Goal: Transaction & Acquisition: Purchase product/service

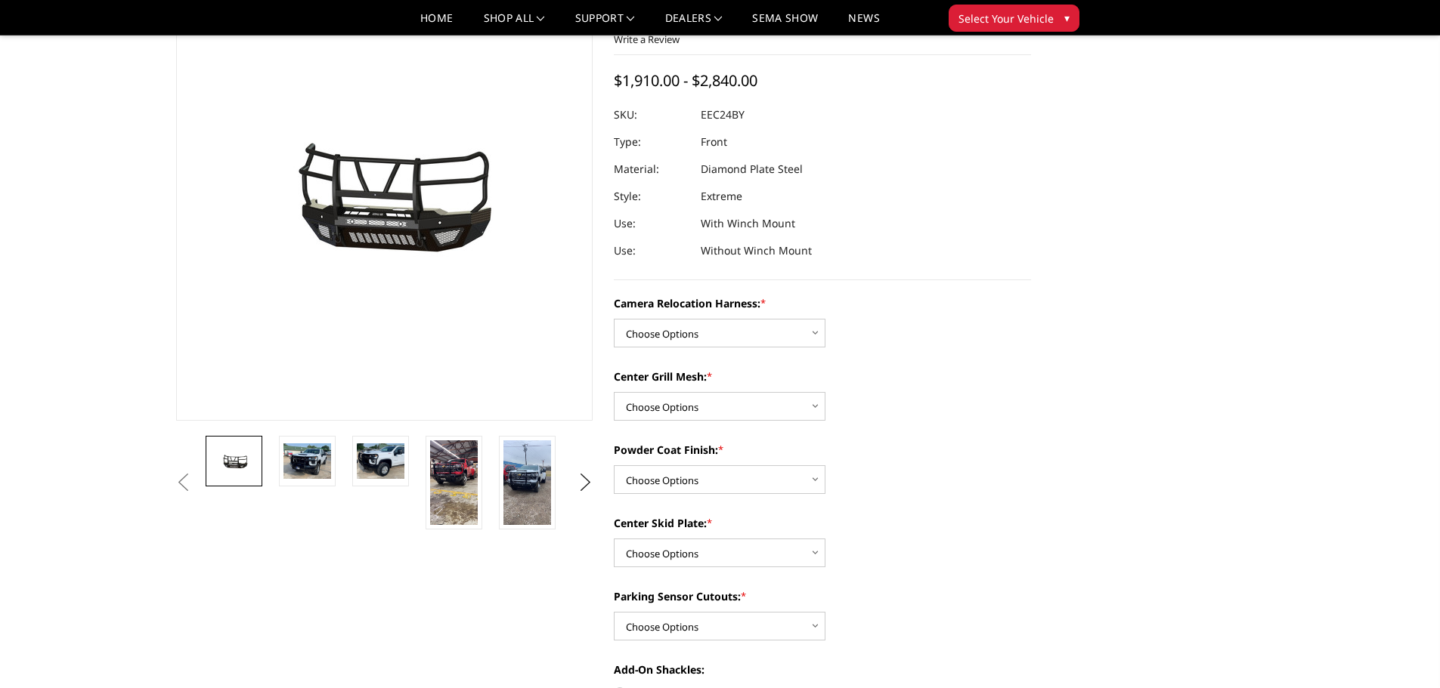
scroll to position [151, 0]
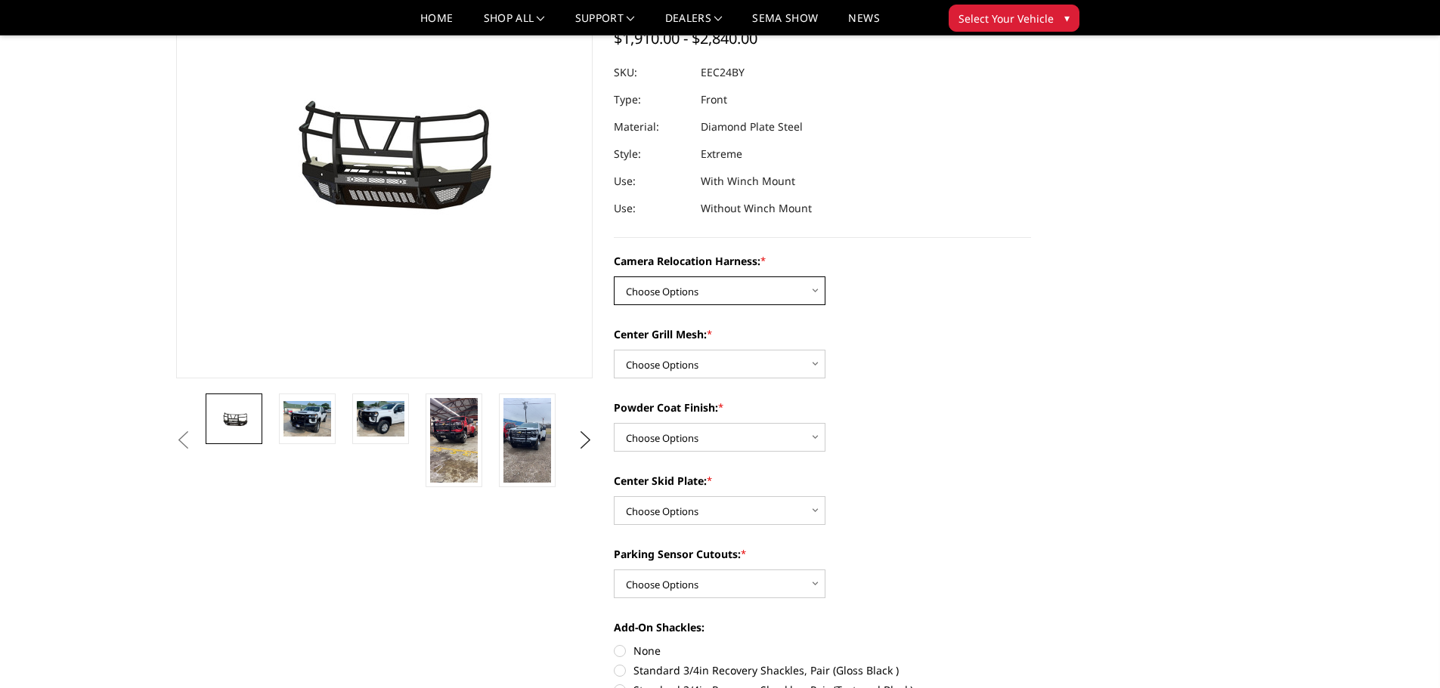
click at [747, 289] on select "Choose Options Without camera harness With camera harness" at bounding box center [720, 291] width 212 height 29
select select "3731"
click at [614, 277] on select "Choose Options Without camera harness With camera harness" at bounding box center [720, 291] width 212 height 29
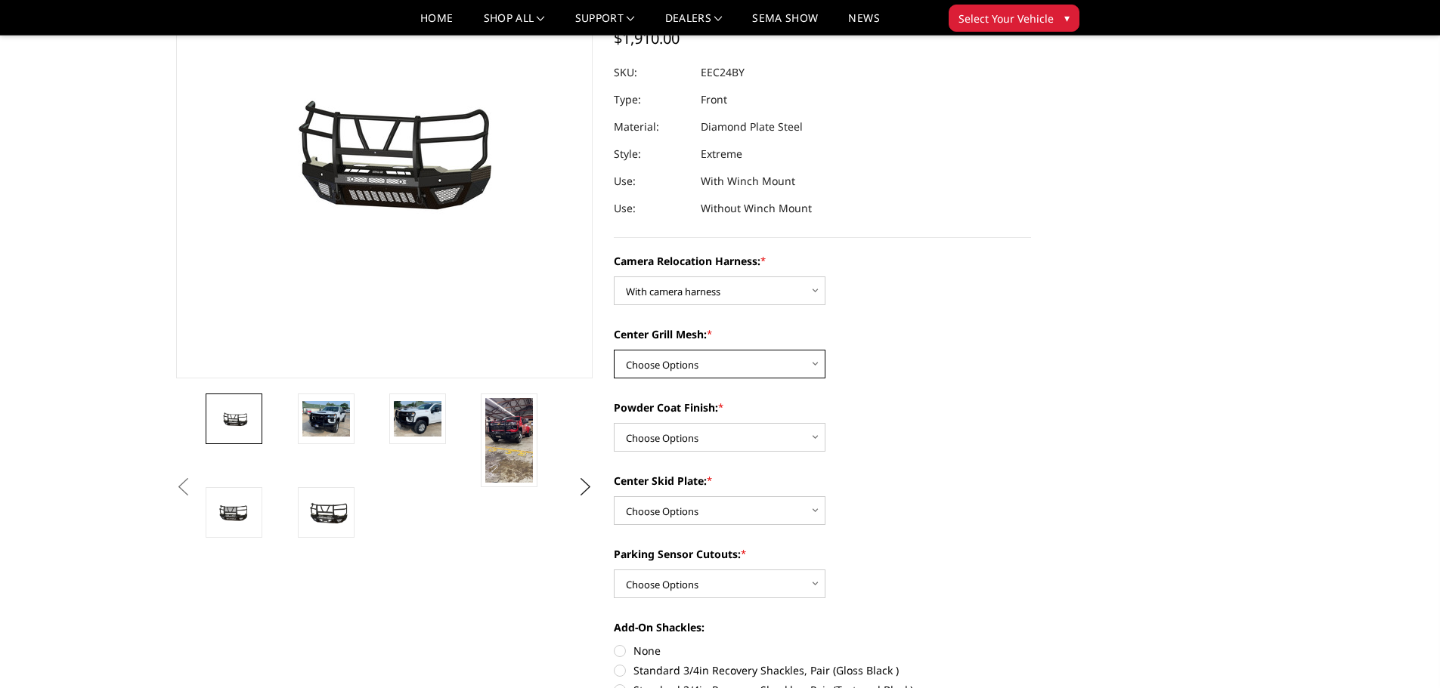
click at [723, 364] on select "Choose Options Without expanded metal With expanded metal" at bounding box center [720, 364] width 212 height 29
select select "3730"
click at [614, 350] on select "Choose Options Without expanded metal With expanded metal" at bounding box center [720, 364] width 212 height 29
click at [697, 437] on select "Choose Options Textured Black Powder Coat Gloss Black Powder Coat Bare Metal" at bounding box center [720, 437] width 212 height 29
select select "3726"
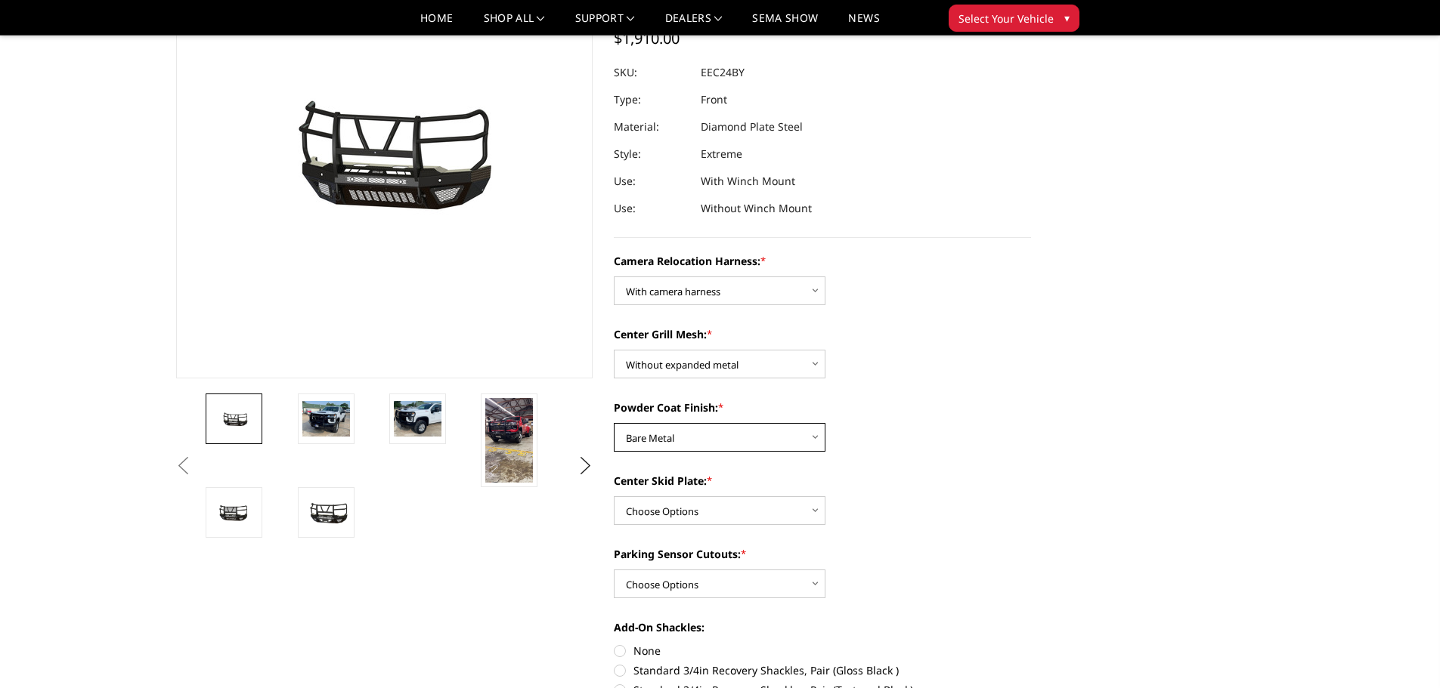
click at [614, 423] on select "Choose Options Textured Black Powder Coat Gloss Black Powder Coat Bare Metal" at bounding box center [720, 437] width 212 height 29
click at [694, 506] on select "Choose Options Winch Mount Skid Plate Standard Skid Plate (included) 2" Receive…" at bounding box center [720, 511] width 212 height 29
select select "3724"
click at [614, 497] on select "Choose Options Winch Mount Skid Plate Standard Skid Plate (included) 2" Receive…" at bounding box center [720, 511] width 212 height 29
click at [726, 586] on select "Choose Options Yes - With Parking Sensor Cutouts" at bounding box center [720, 584] width 212 height 29
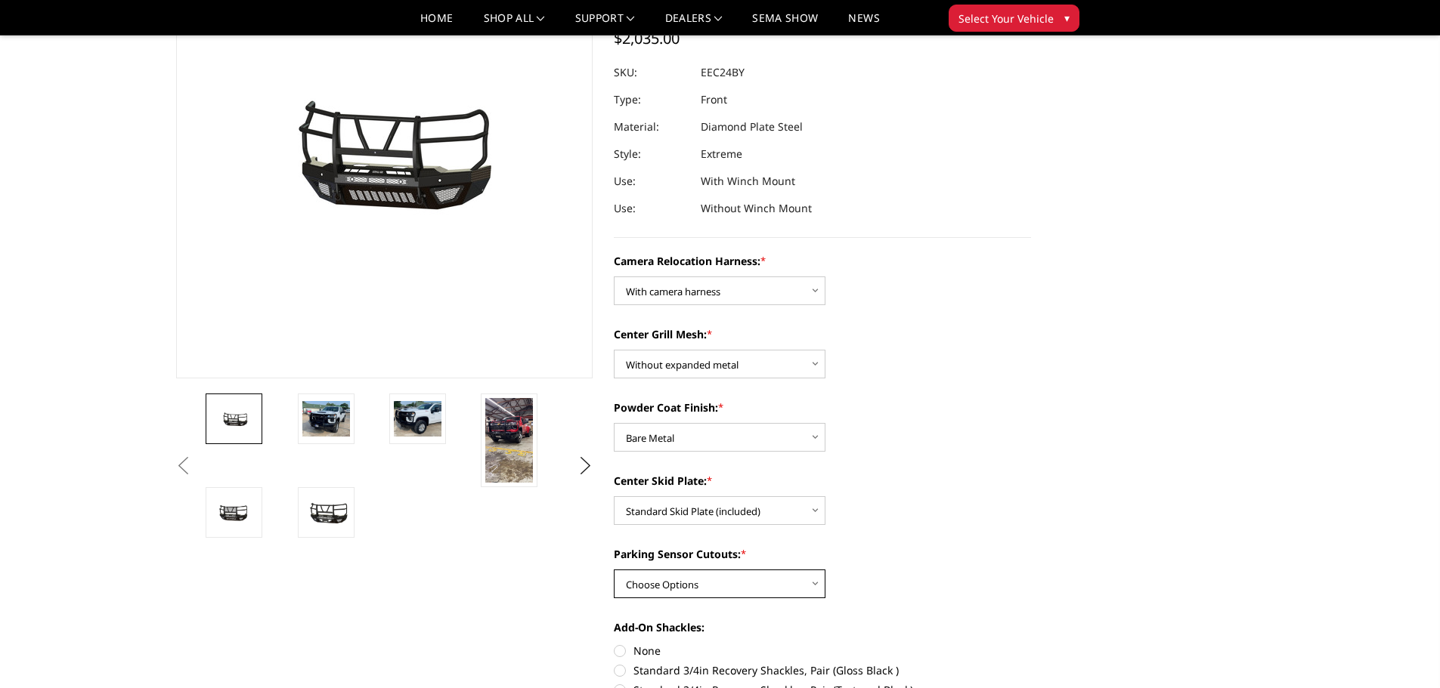
select select "3722"
click at [614, 570] on select "Choose Options Yes - With Parking Sensor Cutouts" at bounding box center [720, 584] width 212 height 29
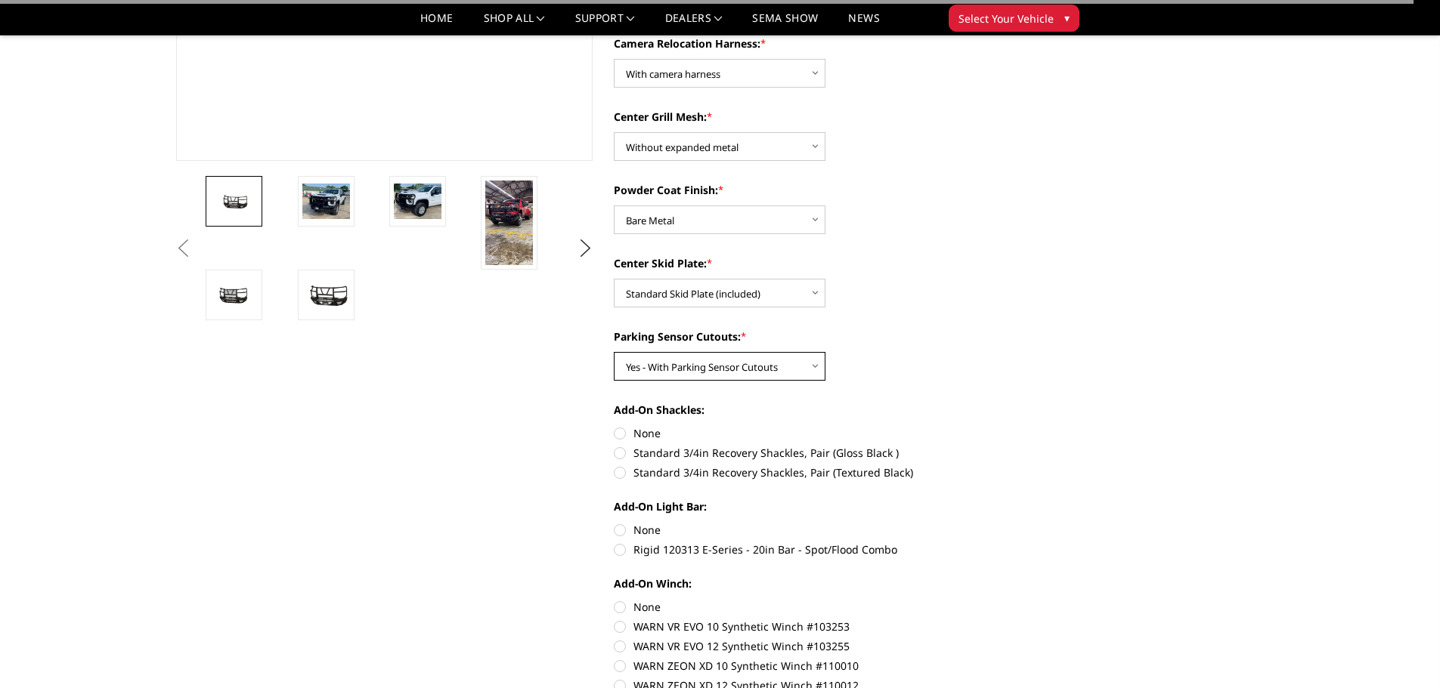
scroll to position [378, 0]
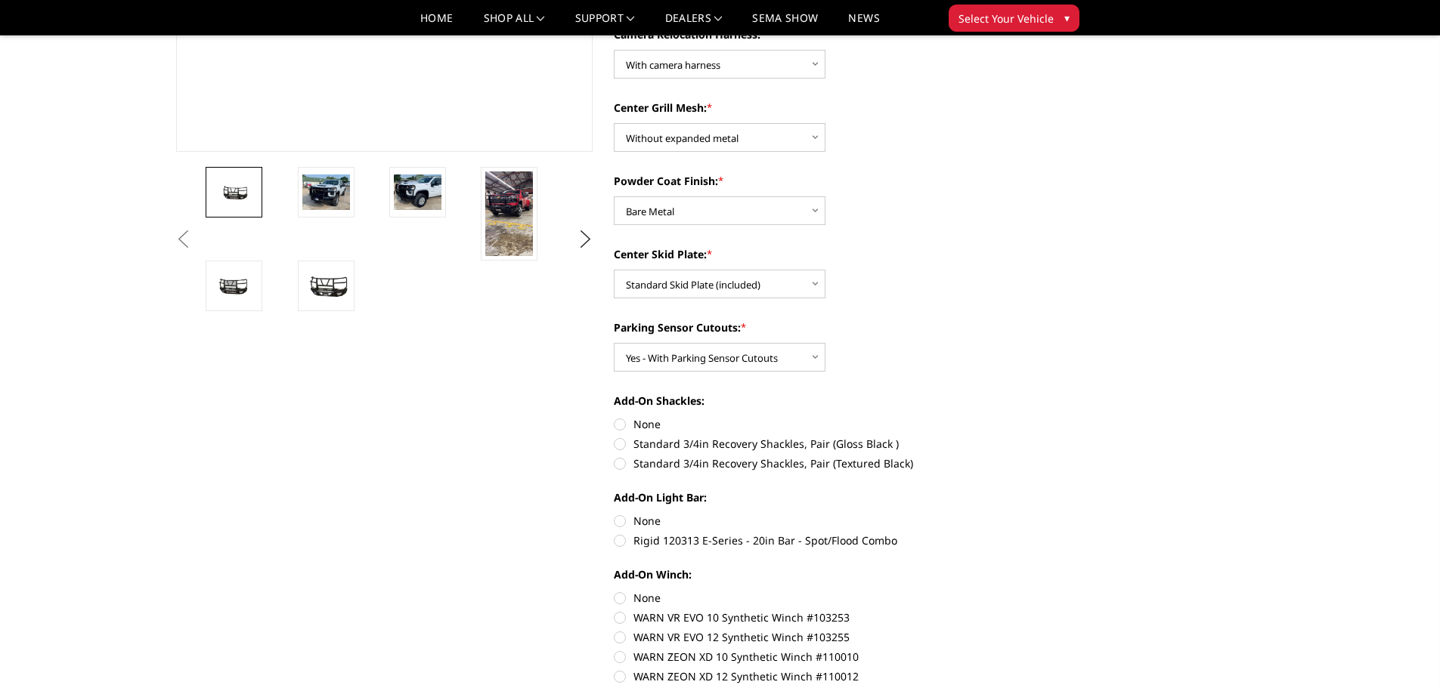
click at [625, 423] on label "None" at bounding box center [822, 424] width 417 height 16
click at [614, 417] on input "None" at bounding box center [614, 416] width 1 height 1
radio input "true"
click at [621, 524] on label "None" at bounding box center [822, 521] width 417 height 16
click at [614, 514] on input "None" at bounding box center [614, 513] width 1 height 1
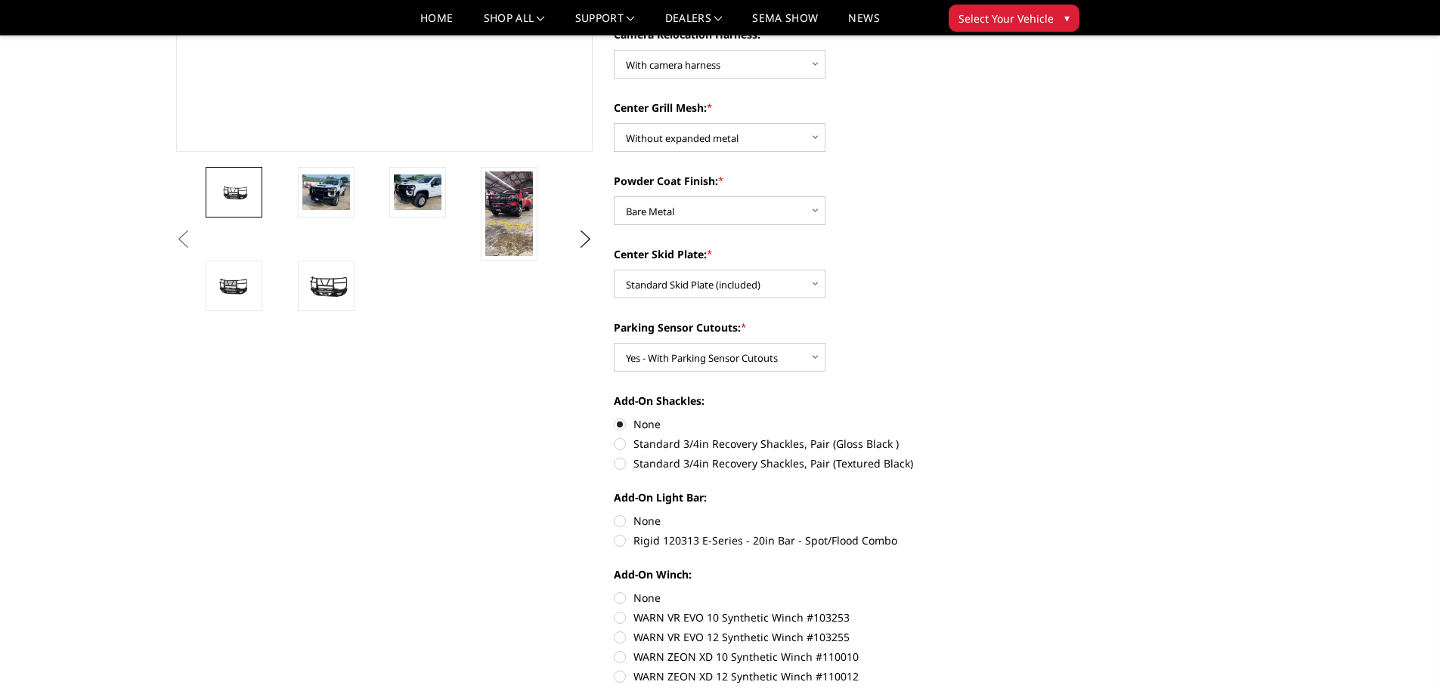
radio input "true"
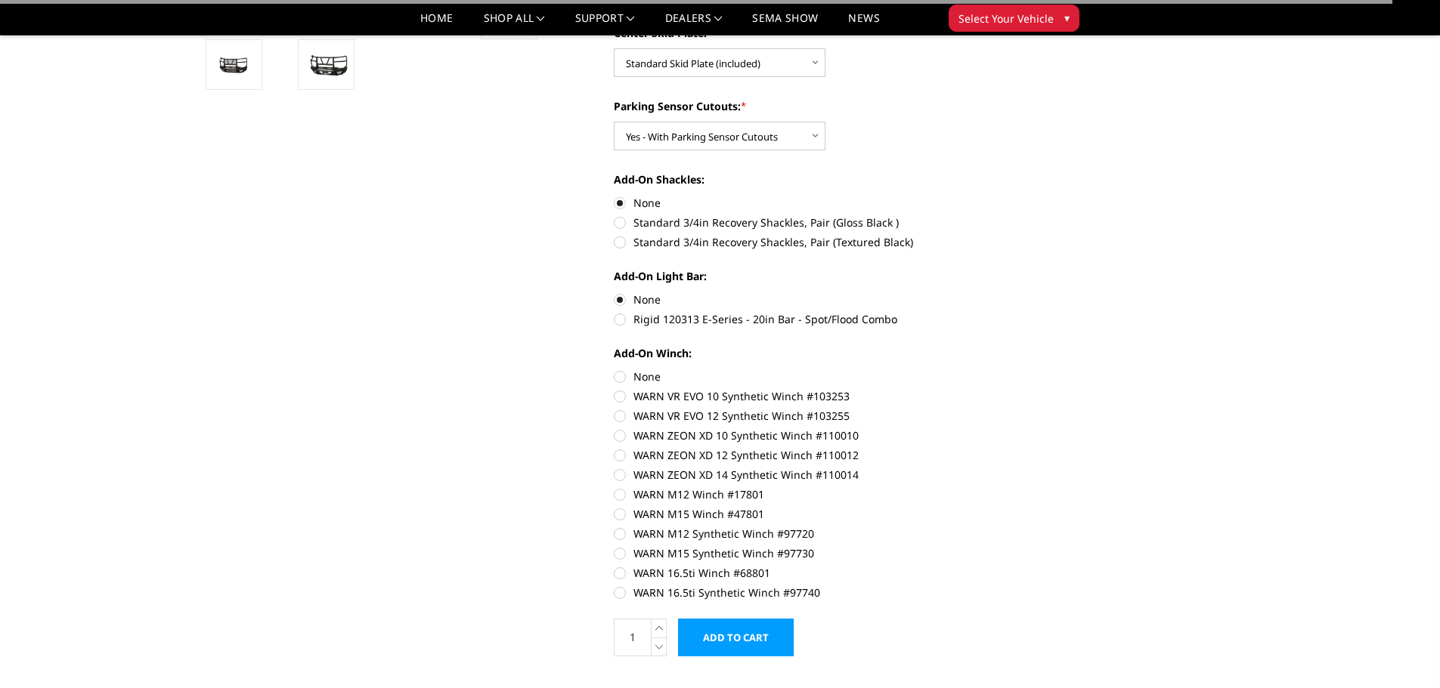
scroll to position [605, 0]
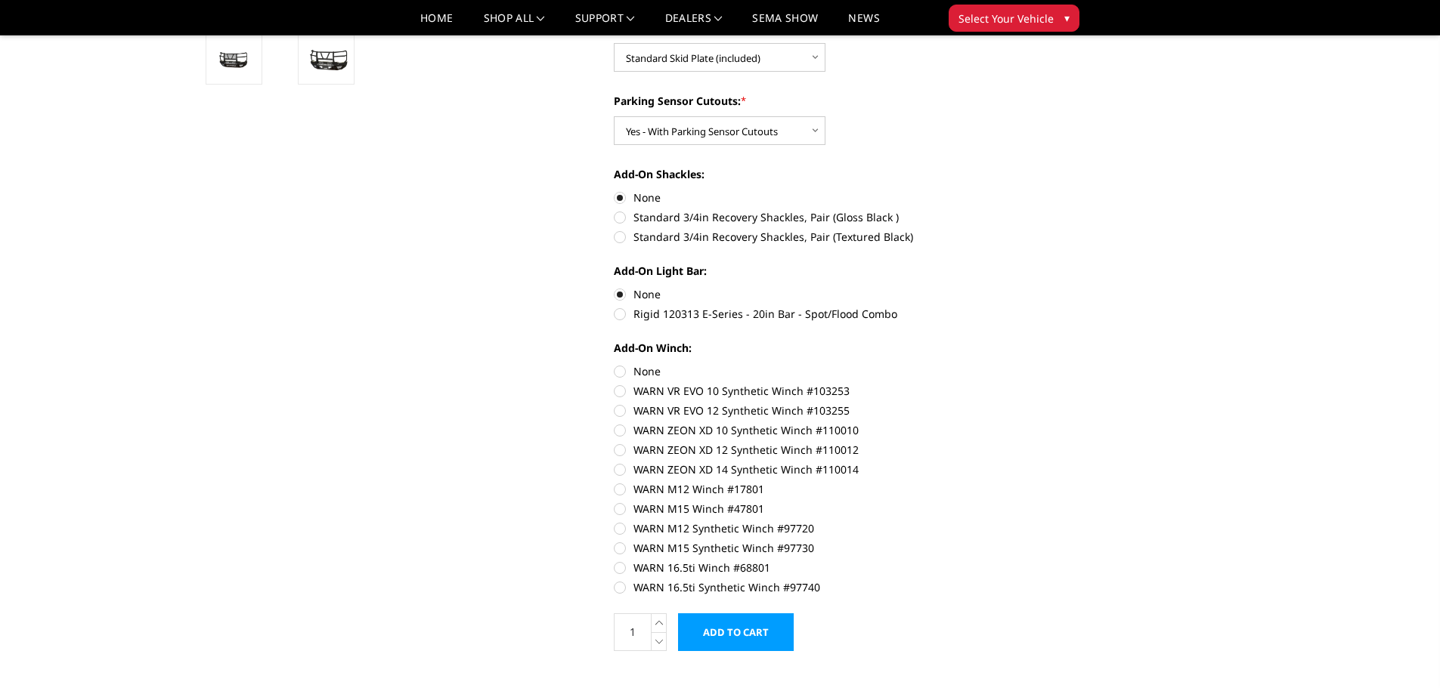
click at [624, 371] on label "None" at bounding box center [822, 372] width 417 height 16
click at [614, 364] on input "None" at bounding box center [614, 364] width 1 height 1
radio input "true"
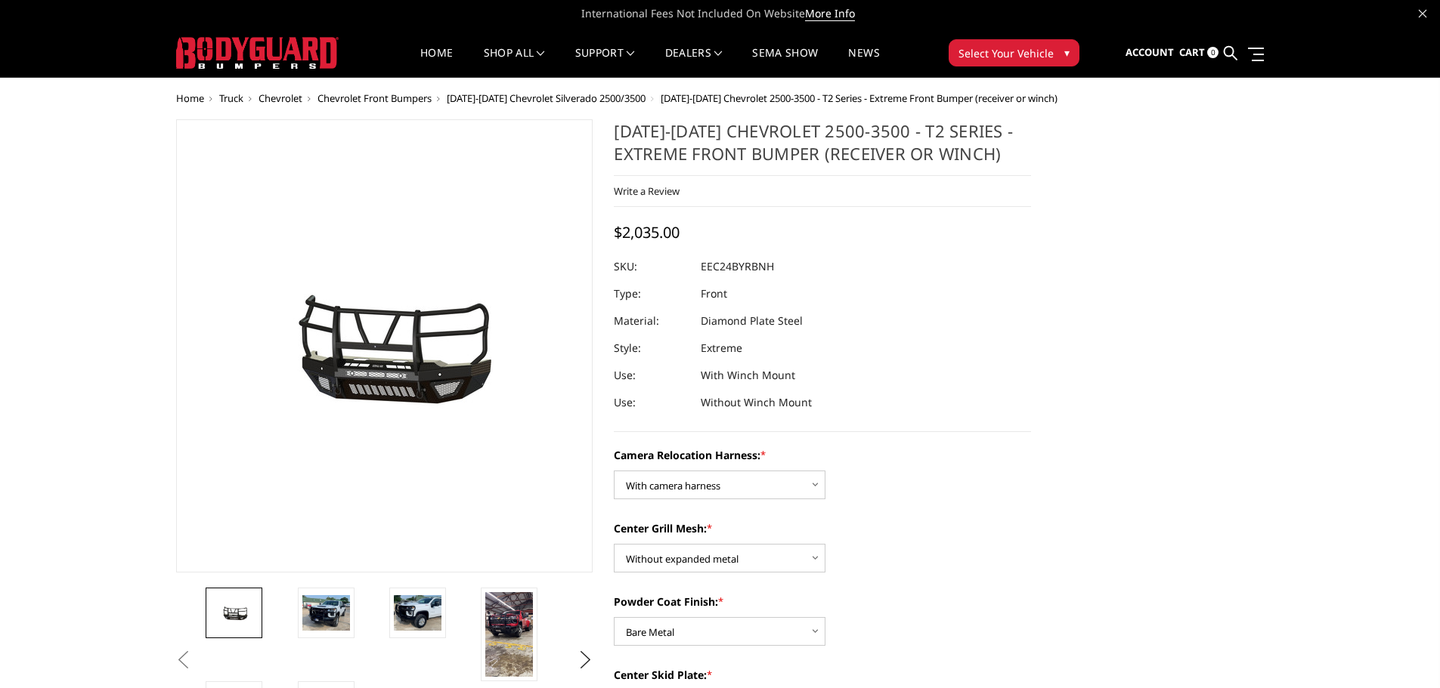
scroll to position [0, 0]
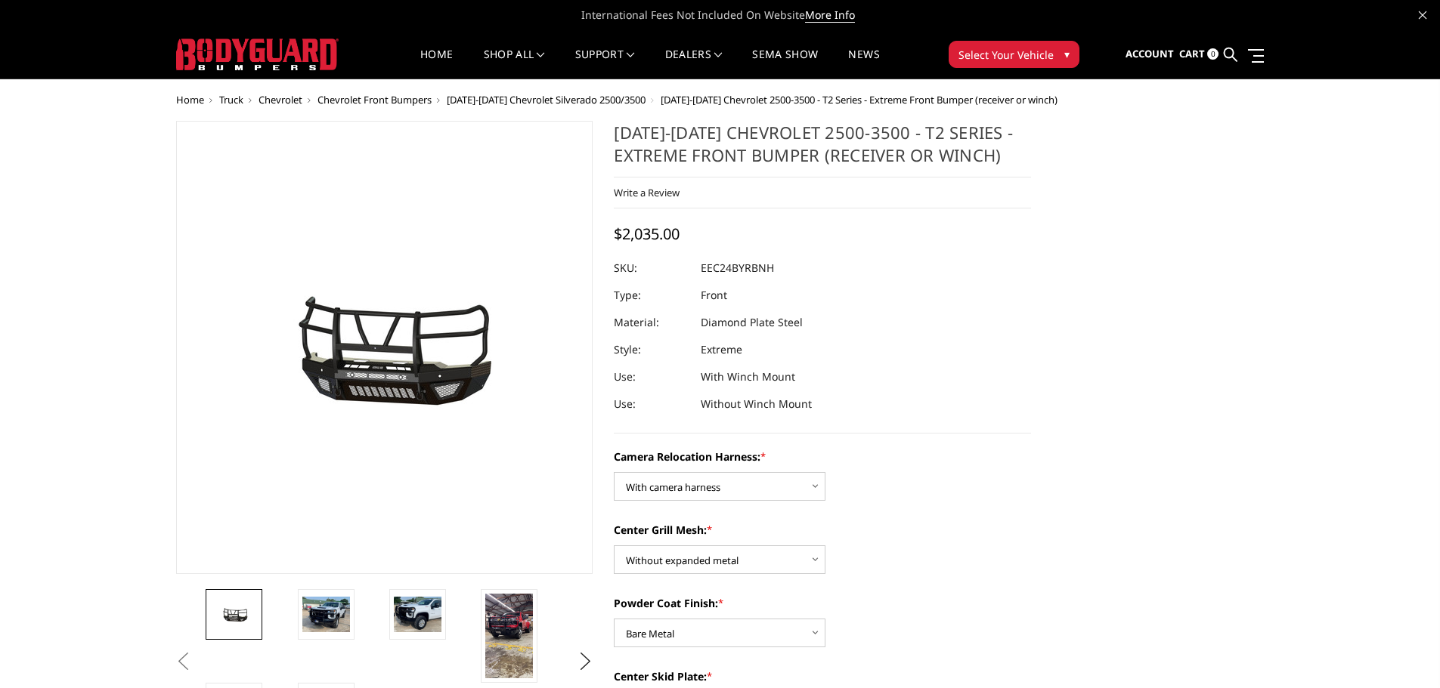
click at [394, 98] on span "Chevrolet Front Bumpers" at bounding box center [374, 100] width 114 height 14
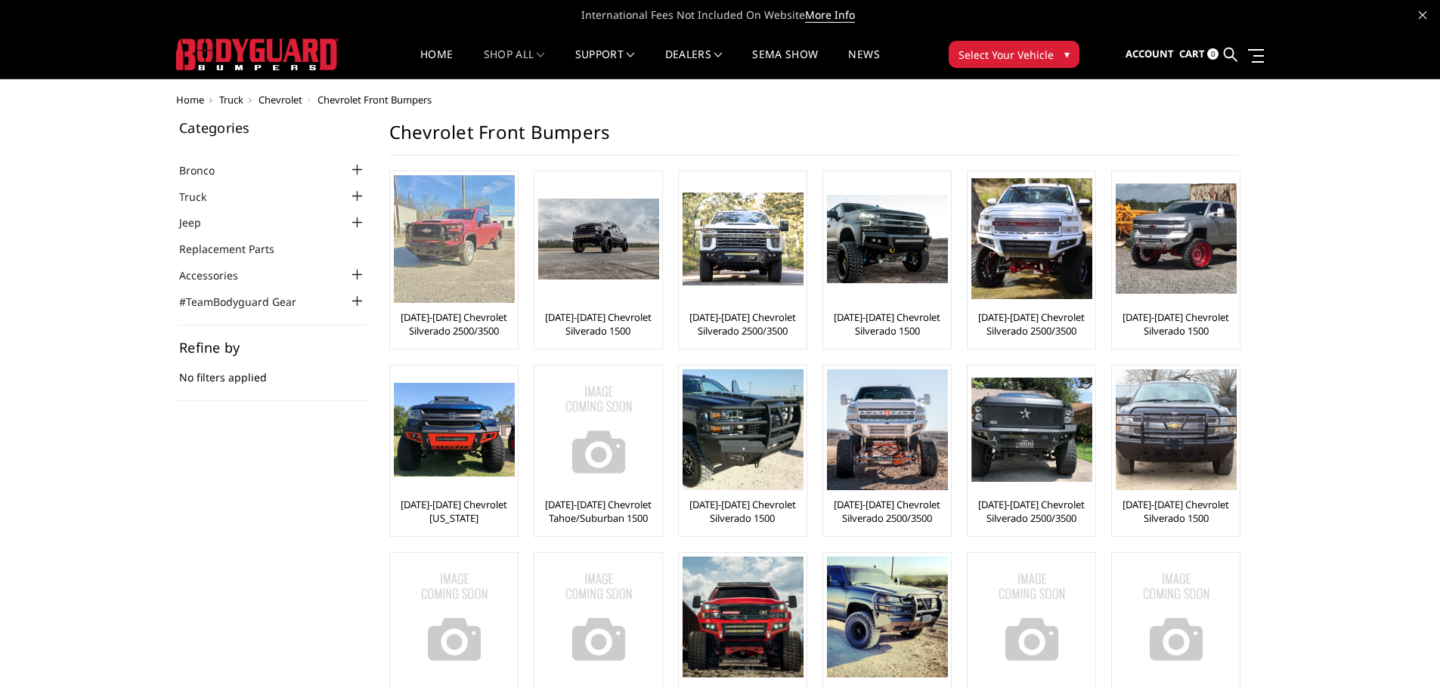
click at [462, 302] on div "[DATE]-[DATE] Chevrolet Silverado 2500/3500" at bounding box center [454, 260] width 120 height 170
click at [478, 230] on img at bounding box center [454, 239] width 121 height 128
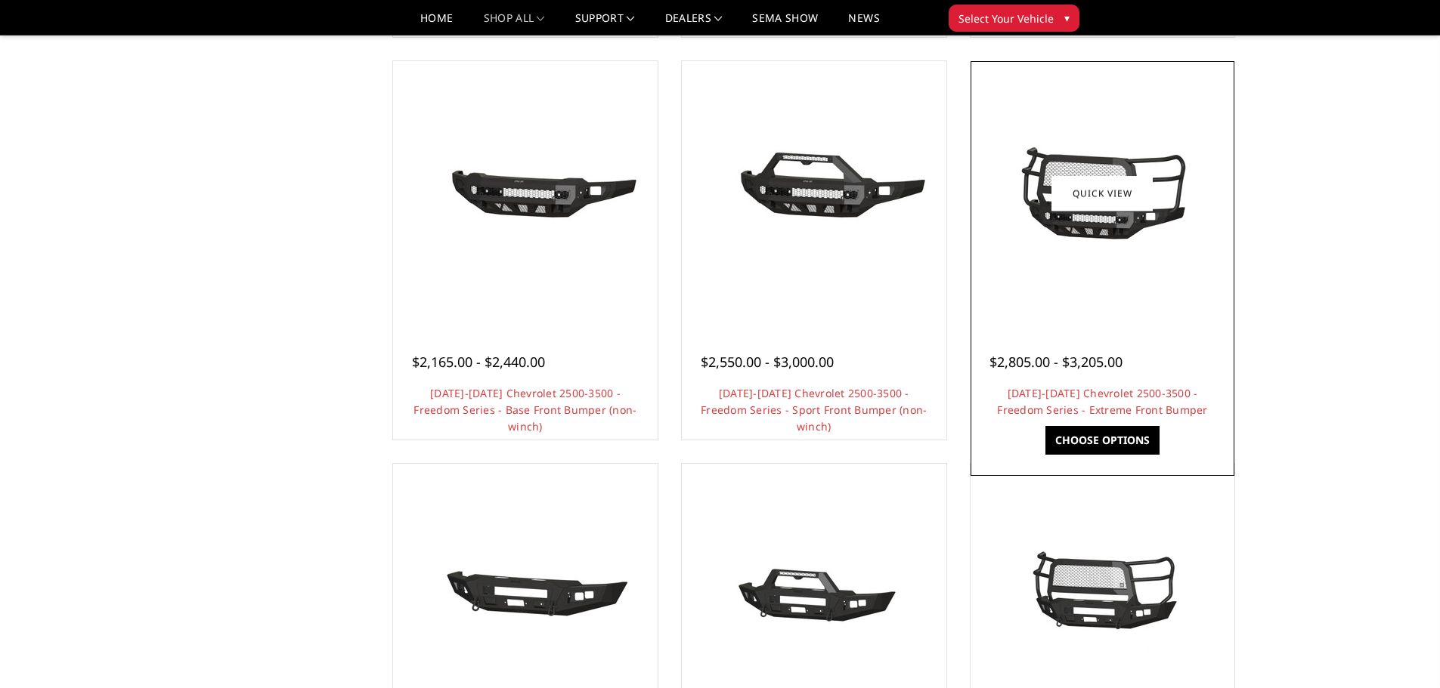
scroll to position [529, 0]
click at [1080, 405] on link "2024-2025 Chevrolet 2500-3500 - Freedom Series - Extreme Front Bumper" at bounding box center [1102, 400] width 210 height 31
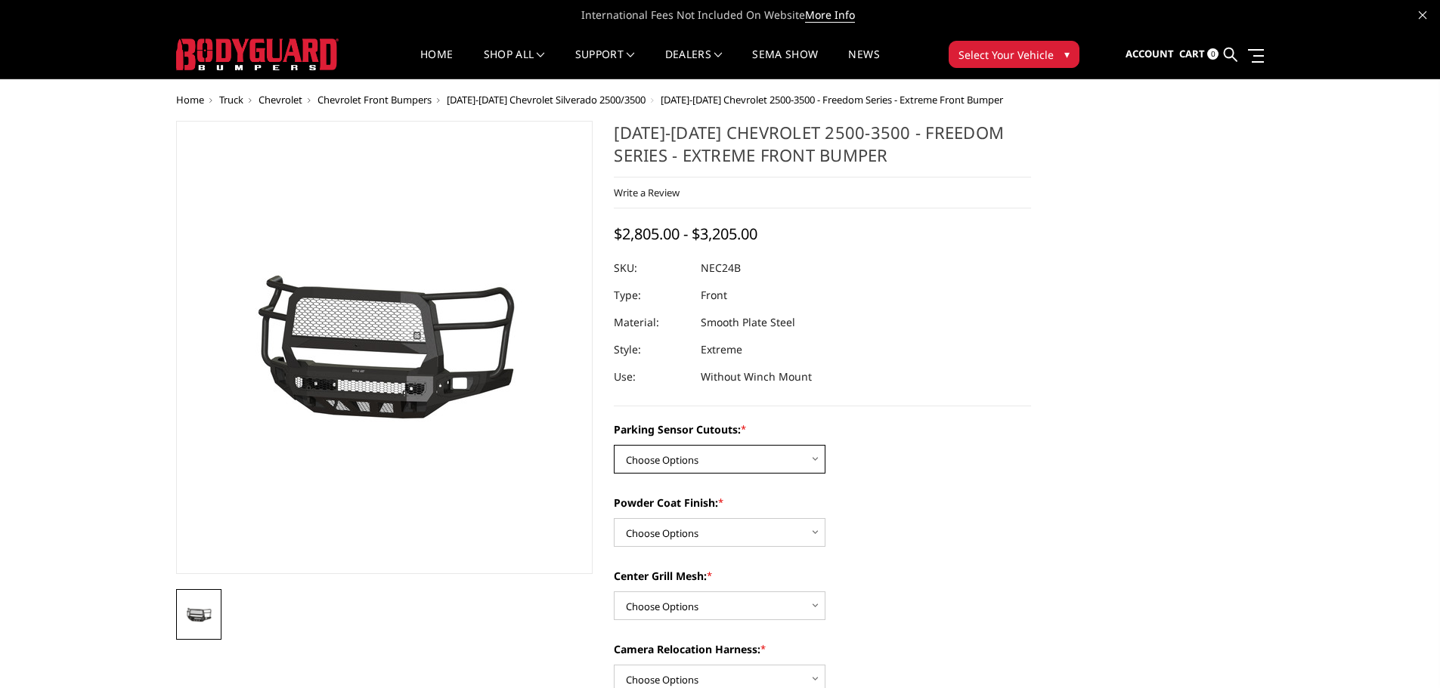
click at [689, 459] on select "Choose Options No - Without Parking Sensor Cutouts Yes - With Parking Sensor Cu…" at bounding box center [720, 459] width 212 height 29
select select "2978"
click at [614, 445] on select "Choose Options No - Without Parking Sensor Cutouts Yes - With Parking Sensor Cu…" at bounding box center [720, 459] width 212 height 29
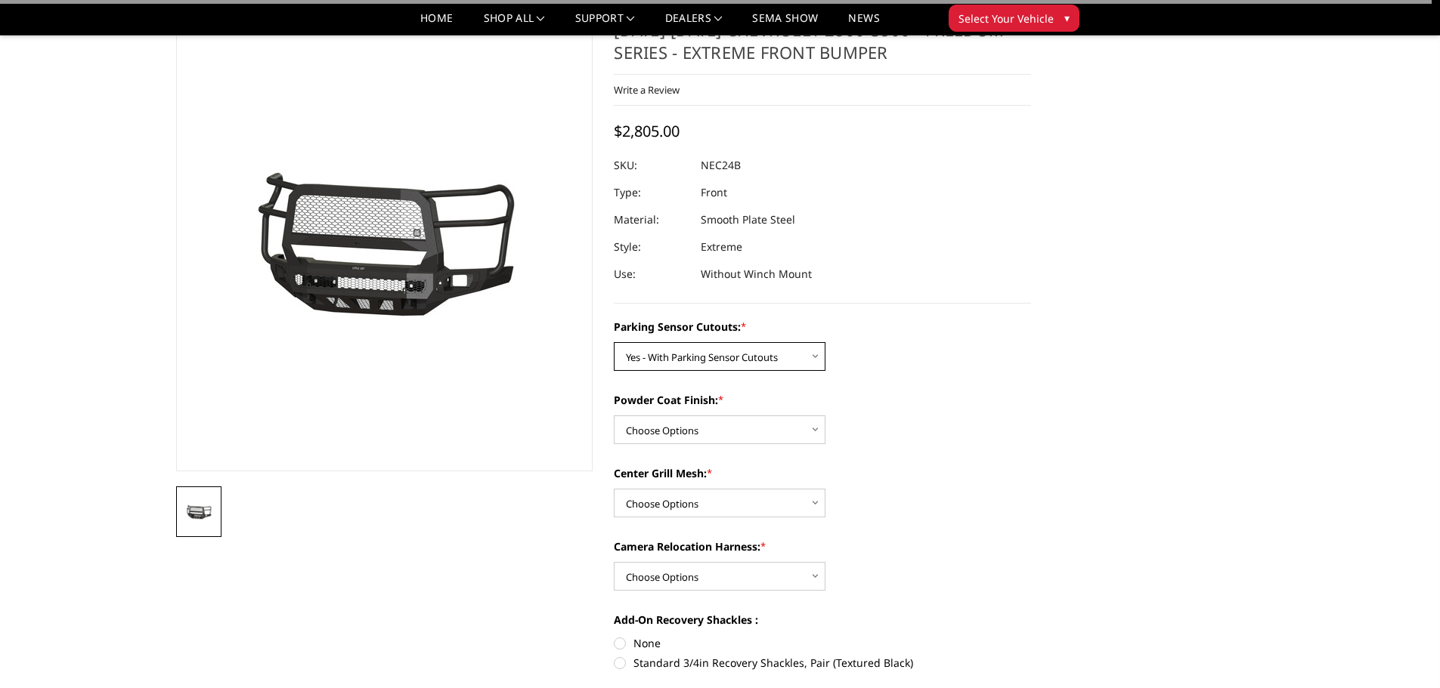
scroll to position [76, 0]
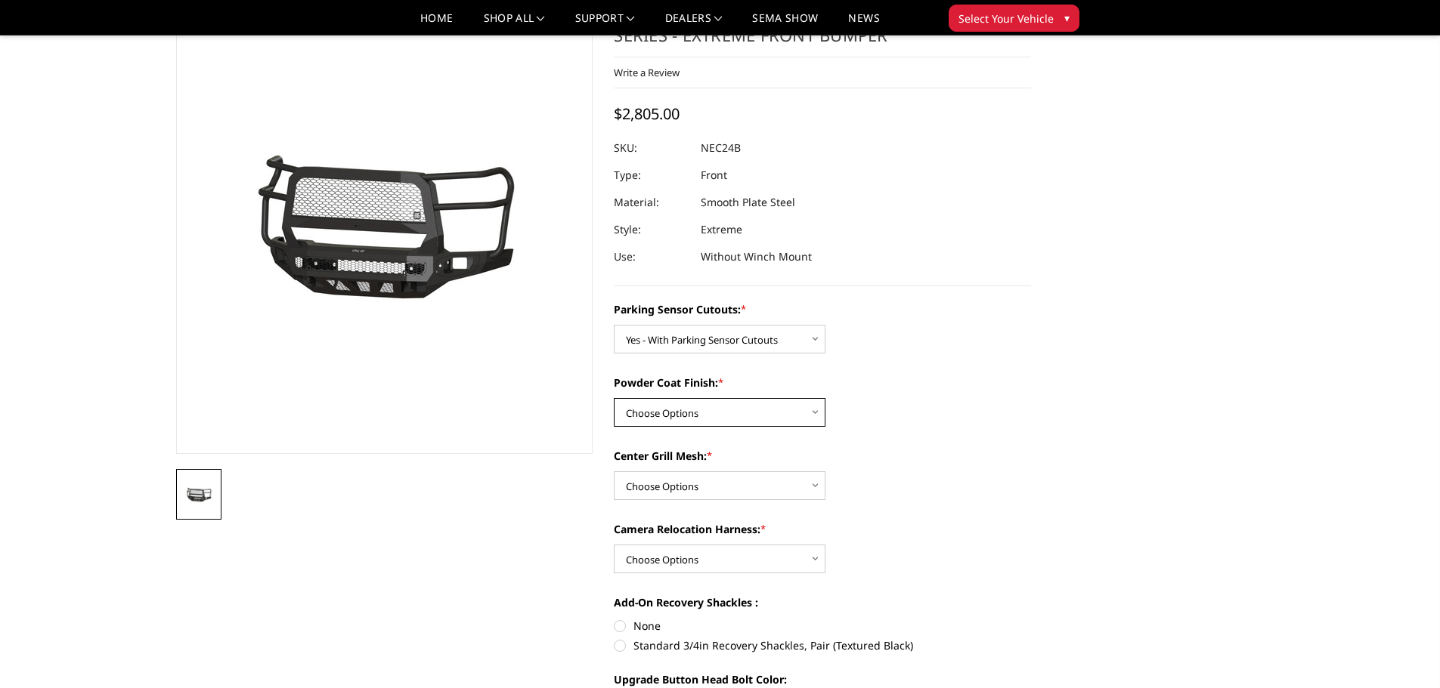
click at [727, 416] on select "Choose Options Bare Metal Texture Black Powder Coat" at bounding box center [720, 412] width 212 height 29
select select "2979"
click at [614, 398] on select "Choose Options Bare Metal Texture Black Powder Coat" at bounding box center [720, 412] width 212 height 29
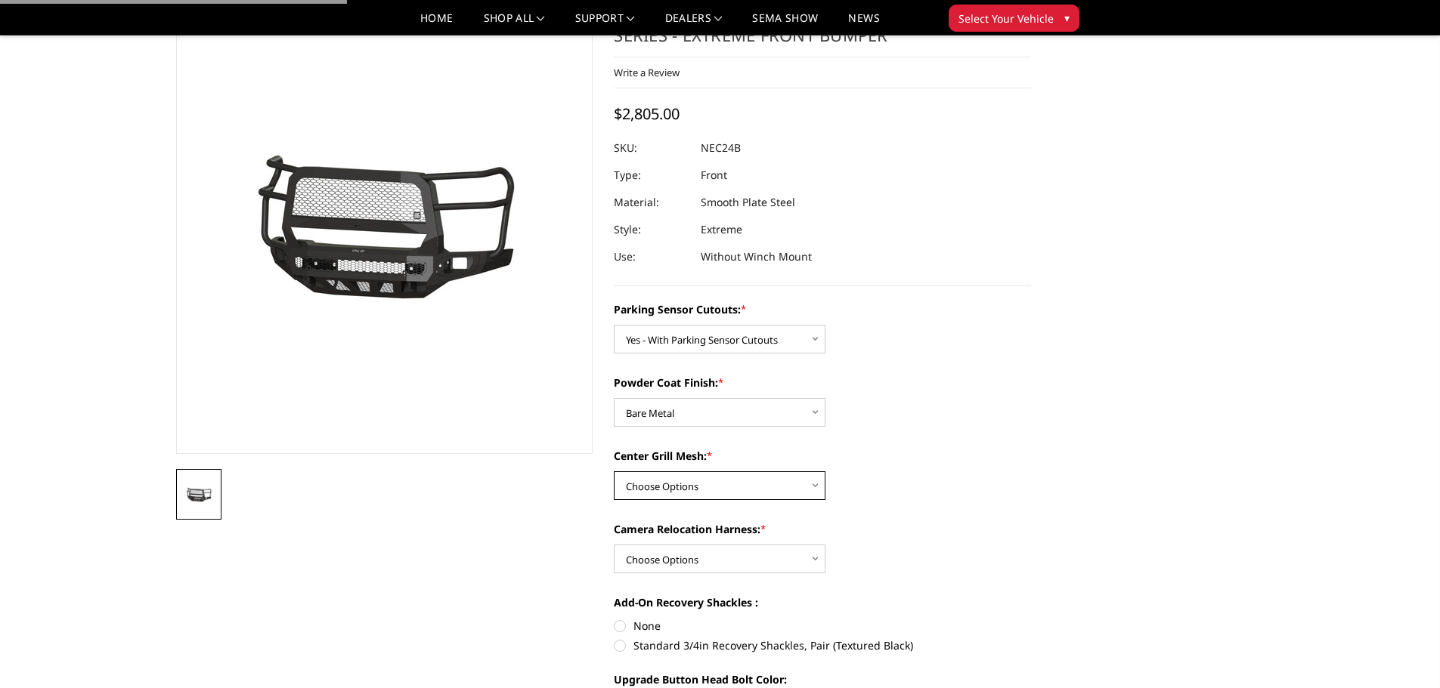
click at [716, 481] on select "Choose Options WITH Expanded Metal in Center Grill WITHOUT Expanded Metal in Ce…" at bounding box center [720, 486] width 212 height 29
select select "2981"
click at [614, 472] on select "Choose Options WITH Expanded Metal in Center Grill WITHOUT Expanded Metal in Ce…" at bounding box center [720, 486] width 212 height 29
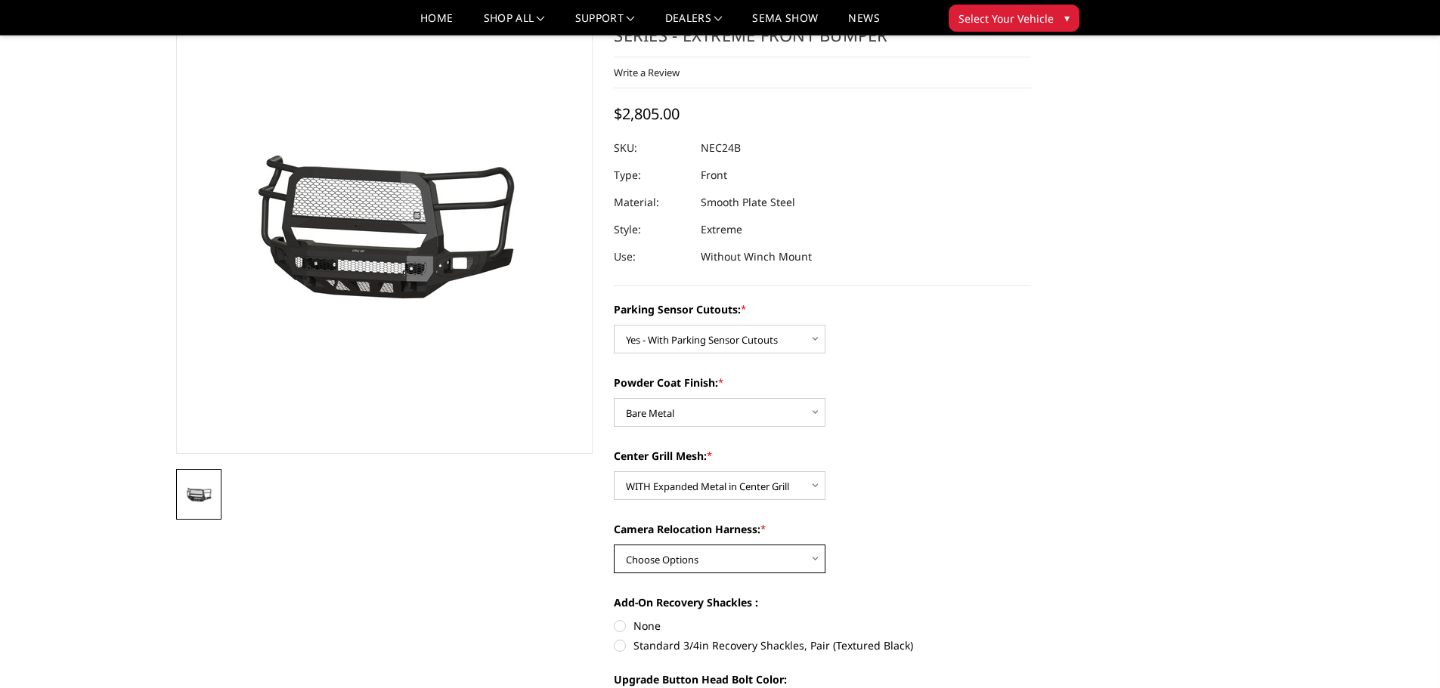
click at [729, 558] on select "Choose Options WITH Camera Relocation Harness WITHOUT Camera Relocation Harness" at bounding box center [720, 559] width 212 height 29
select select "2983"
click at [614, 545] on select "Choose Options WITH Camera Relocation Harness WITHOUT Camera Relocation Harness" at bounding box center [720, 559] width 212 height 29
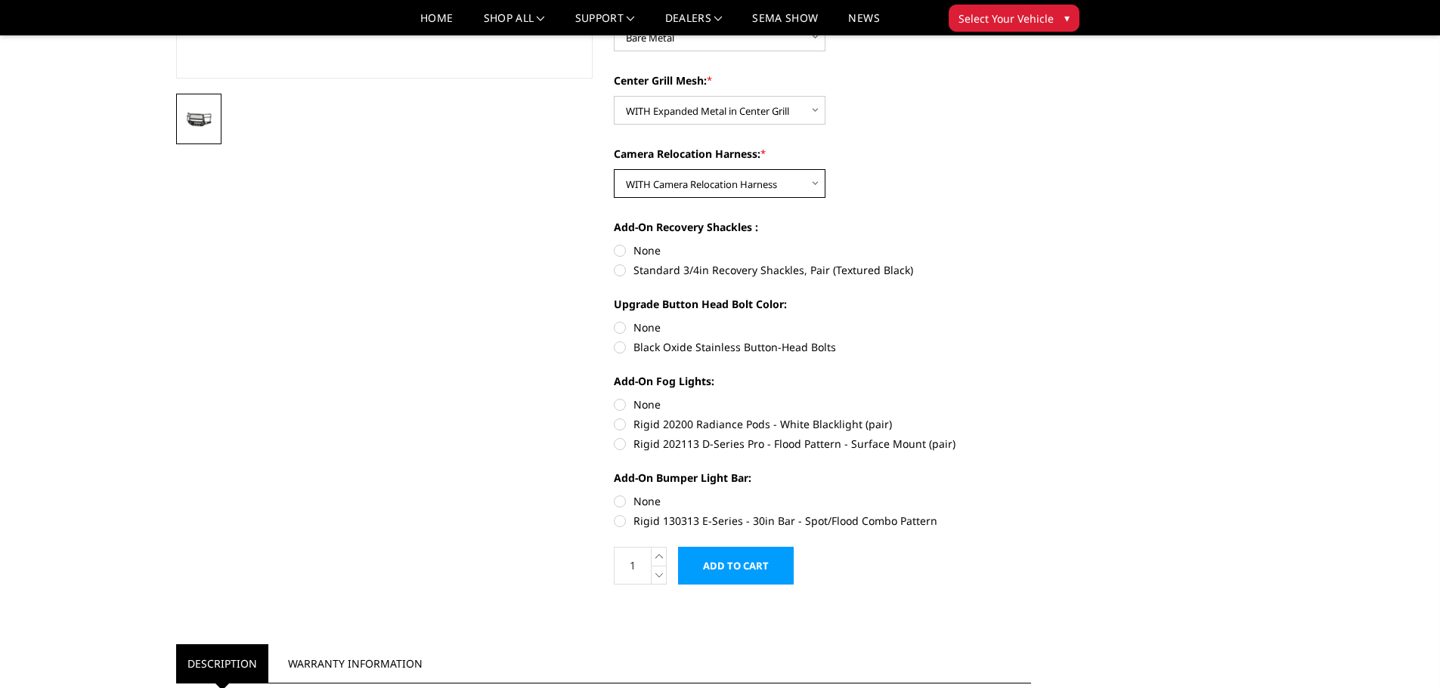
scroll to position [453, 0]
click at [618, 238] on div "Add-On Recovery Shackles : None Standard 3/4in Recovery Shackles, Pair (Texture…" at bounding box center [822, 245] width 417 height 56
click at [624, 249] on label "None" at bounding box center [822, 248] width 417 height 16
click at [614, 241] on input "None" at bounding box center [614, 240] width 1 height 1
radio input "true"
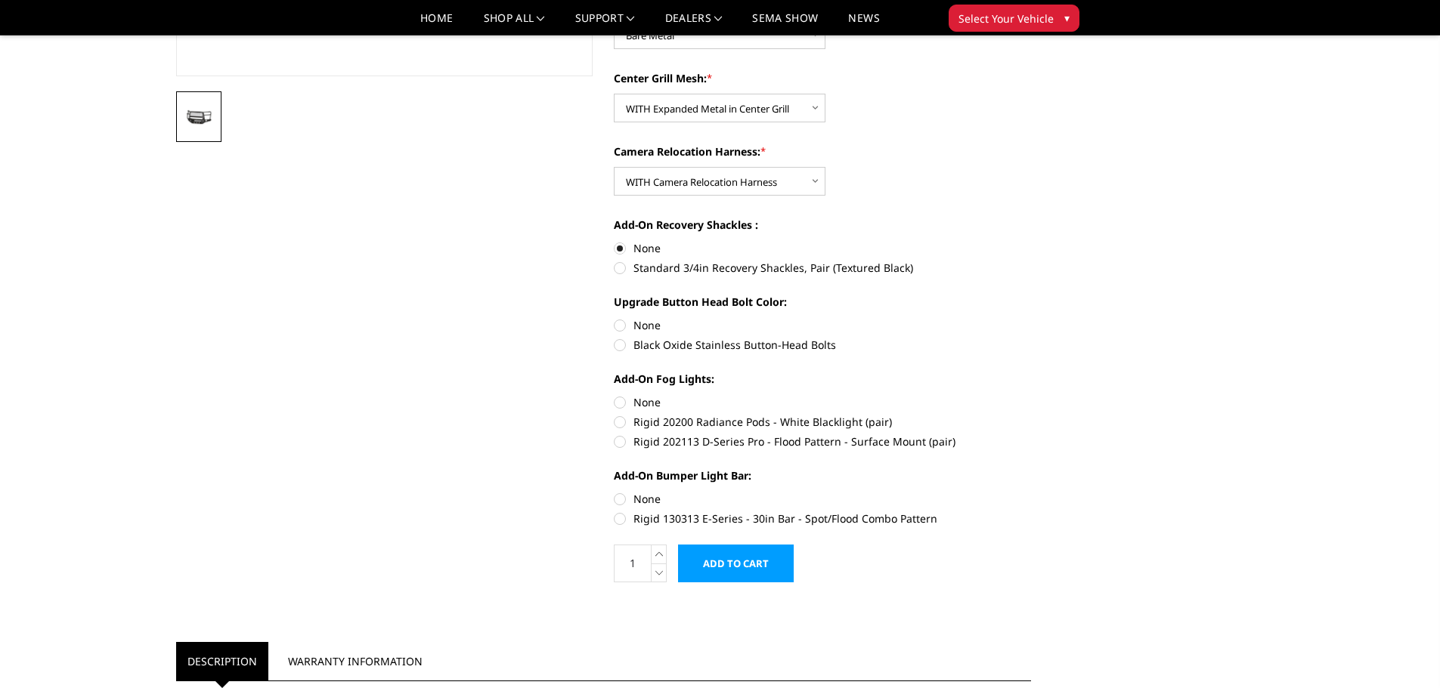
click at [618, 326] on label "None" at bounding box center [822, 325] width 417 height 16
click at [614, 318] on input "None" at bounding box center [614, 317] width 1 height 1
radio input "true"
click at [617, 399] on label "None" at bounding box center [822, 402] width 417 height 16
click at [614, 395] on input "None" at bounding box center [614, 394] width 1 height 1
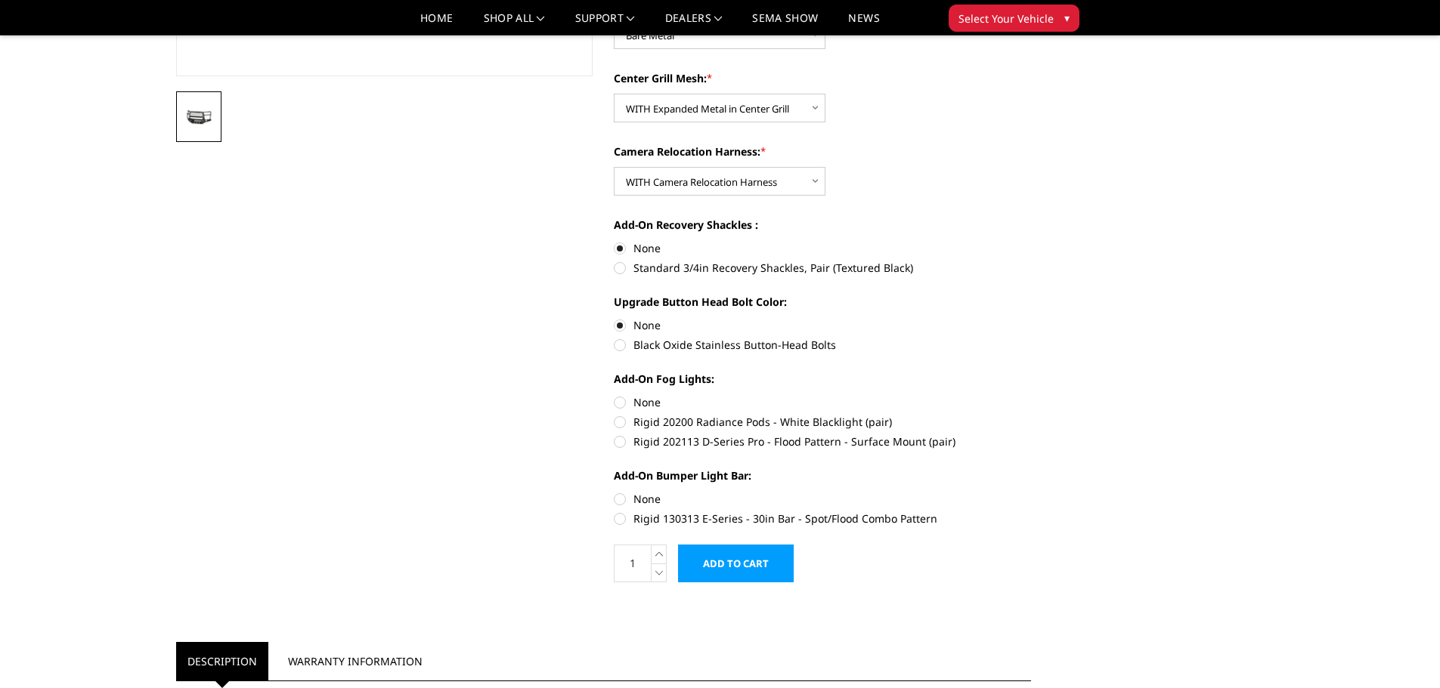
radio input "true"
click at [623, 495] on label "None" at bounding box center [822, 499] width 417 height 16
click at [614, 492] on input "None" at bounding box center [614, 491] width 1 height 1
radio input "true"
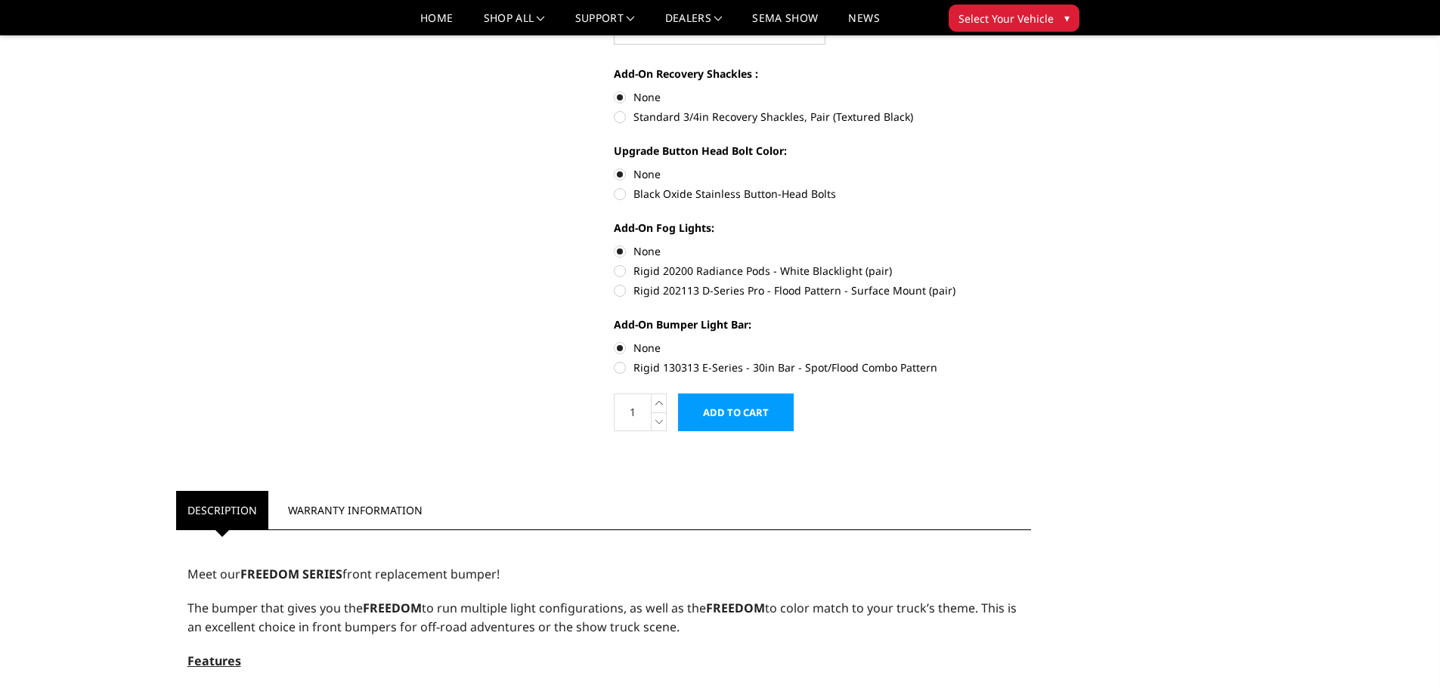
click at [727, 420] on input "Add to Cart" at bounding box center [736, 413] width 116 height 38
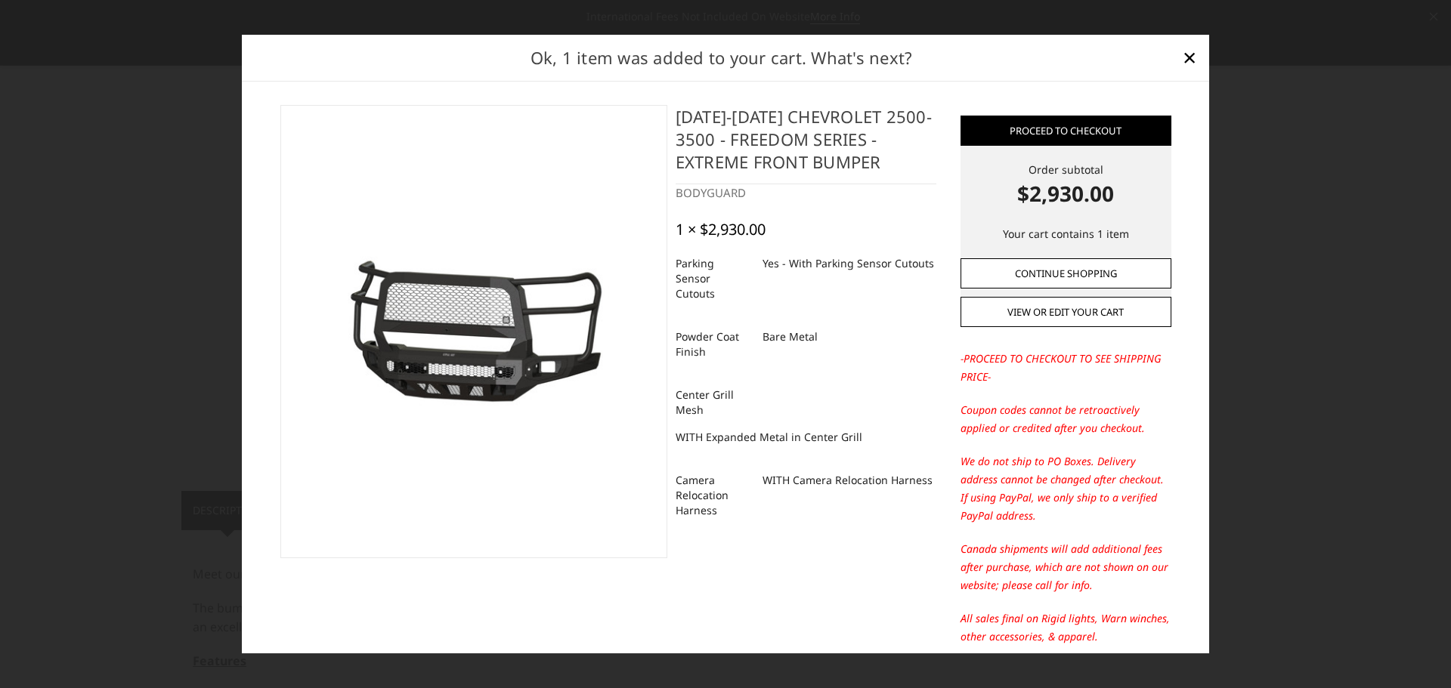
click at [1044, 274] on link "Continue Shopping" at bounding box center [1066, 273] width 211 height 30
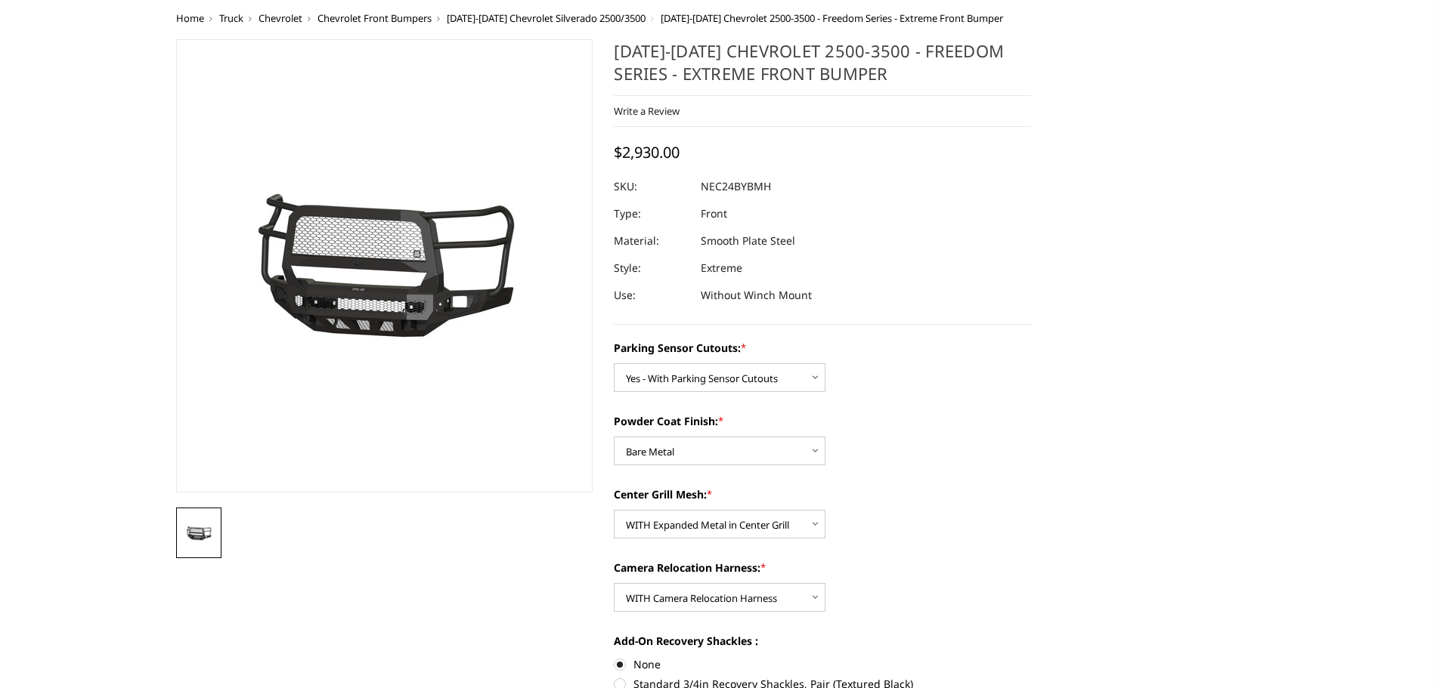
scroll to position [0, 0]
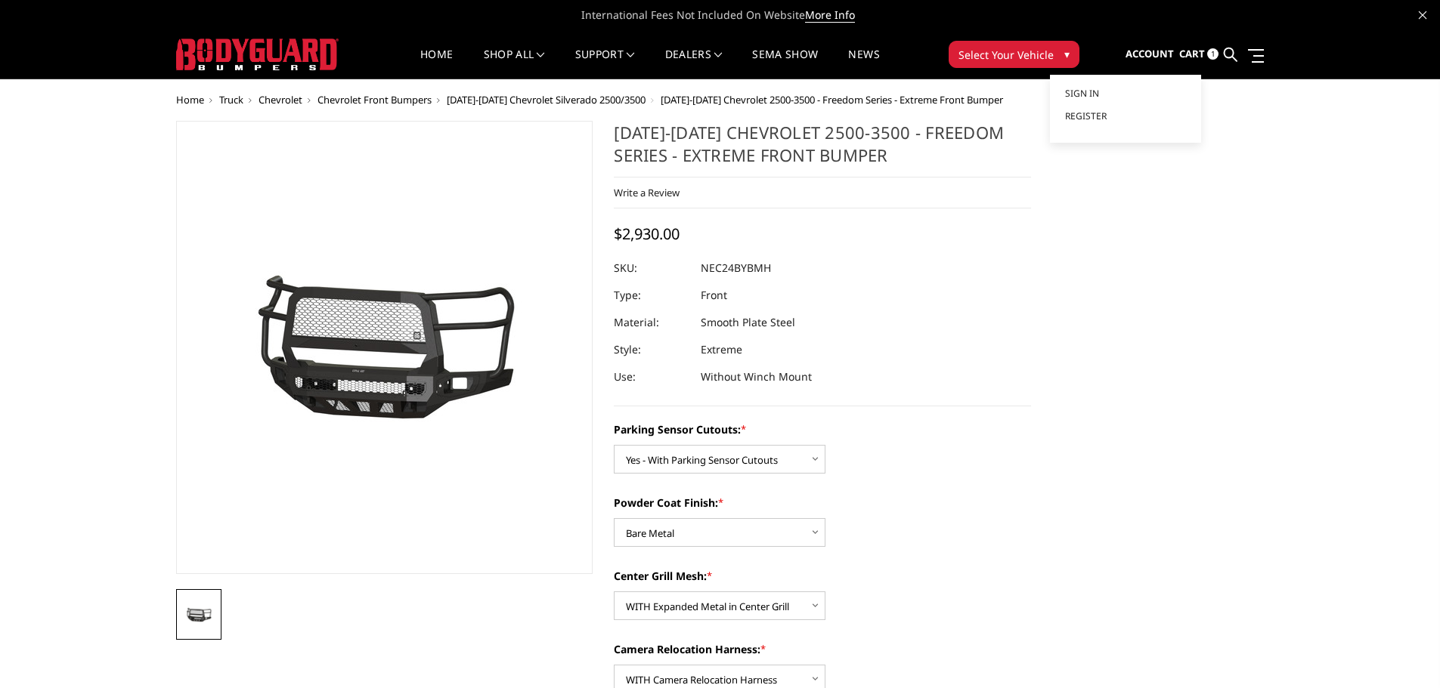
click at [1145, 57] on span "Account" at bounding box center [1149, 54] width 48 height 14
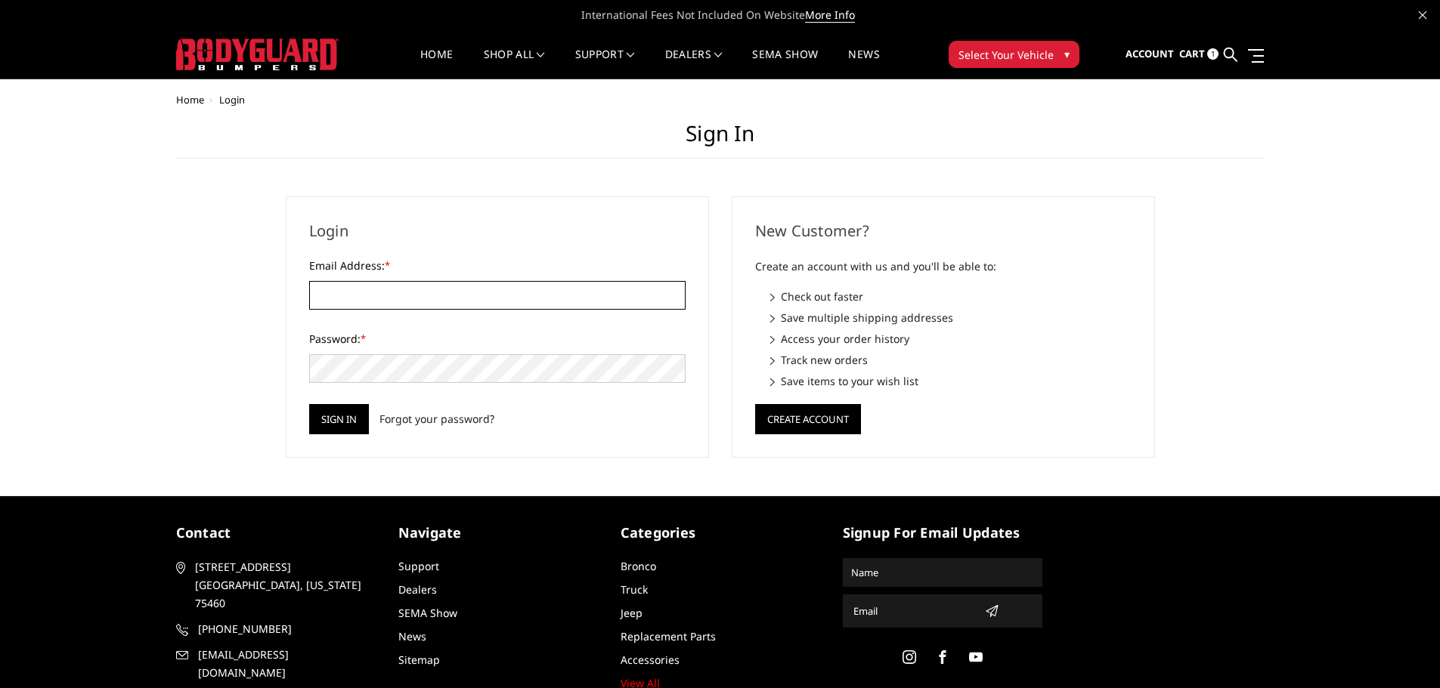
click at [507, 288] on input "Email Address: *" at bounding box center [497, 295] width 376 height 29
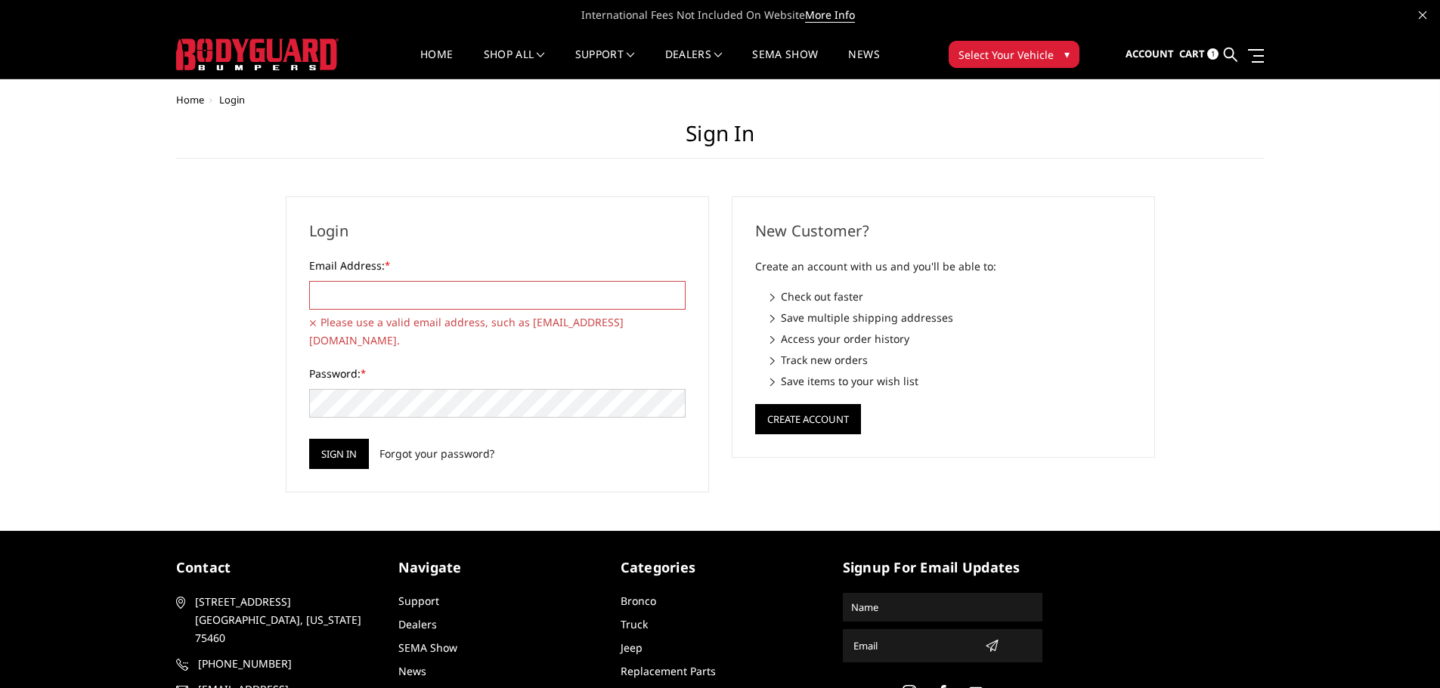
type input "[EMAIL_ADDRESS][DOMAIN_NAME]"
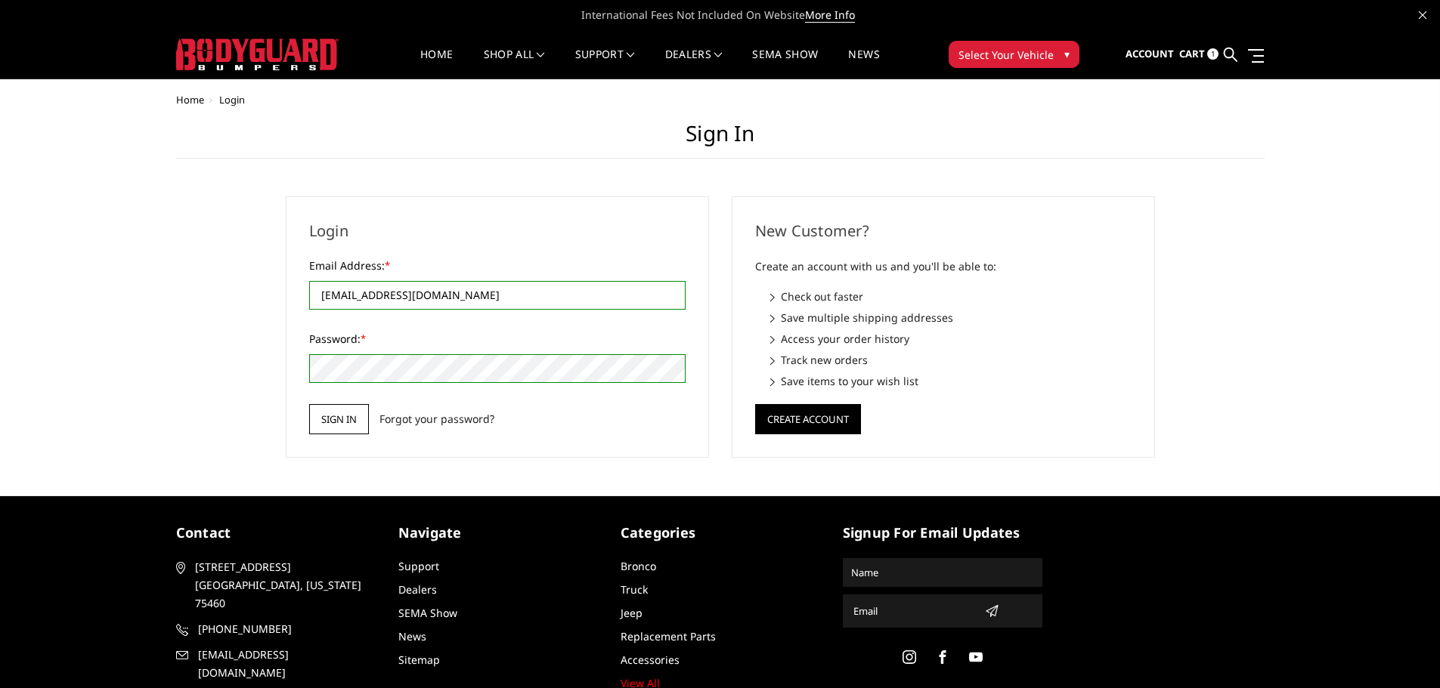
click at [329, 419] on input "Sign in" at bounding box center [339, 419] width 60 height 30
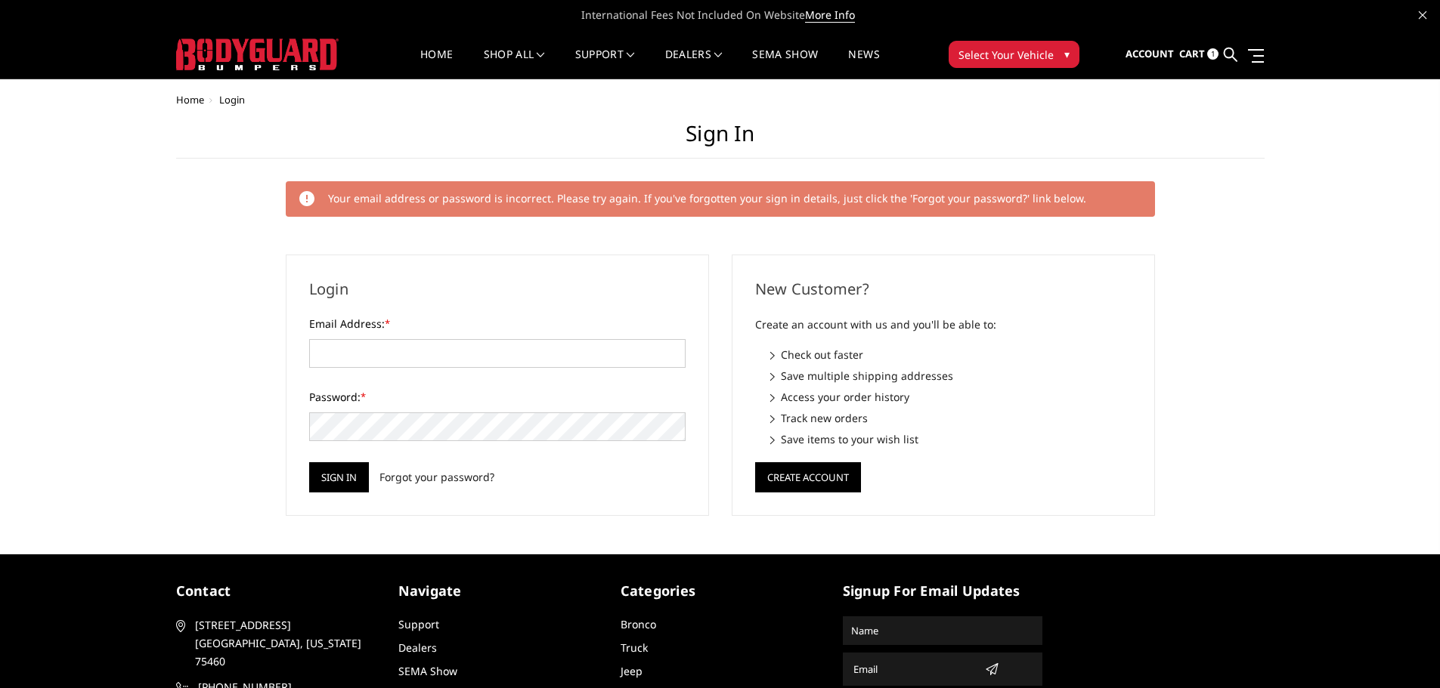
click at [391, 370] on form "Email Address: * Password: * Sign in Forgot your password?" at bounding box center [497, 404] width 376 height 177
click at [390, 359] on input "Email Address: *" at bounding box center [497, 353] width 376 height 29
click at [425, 651] on link "Dealers" at bounding box center [417, 648] width 39 height 14
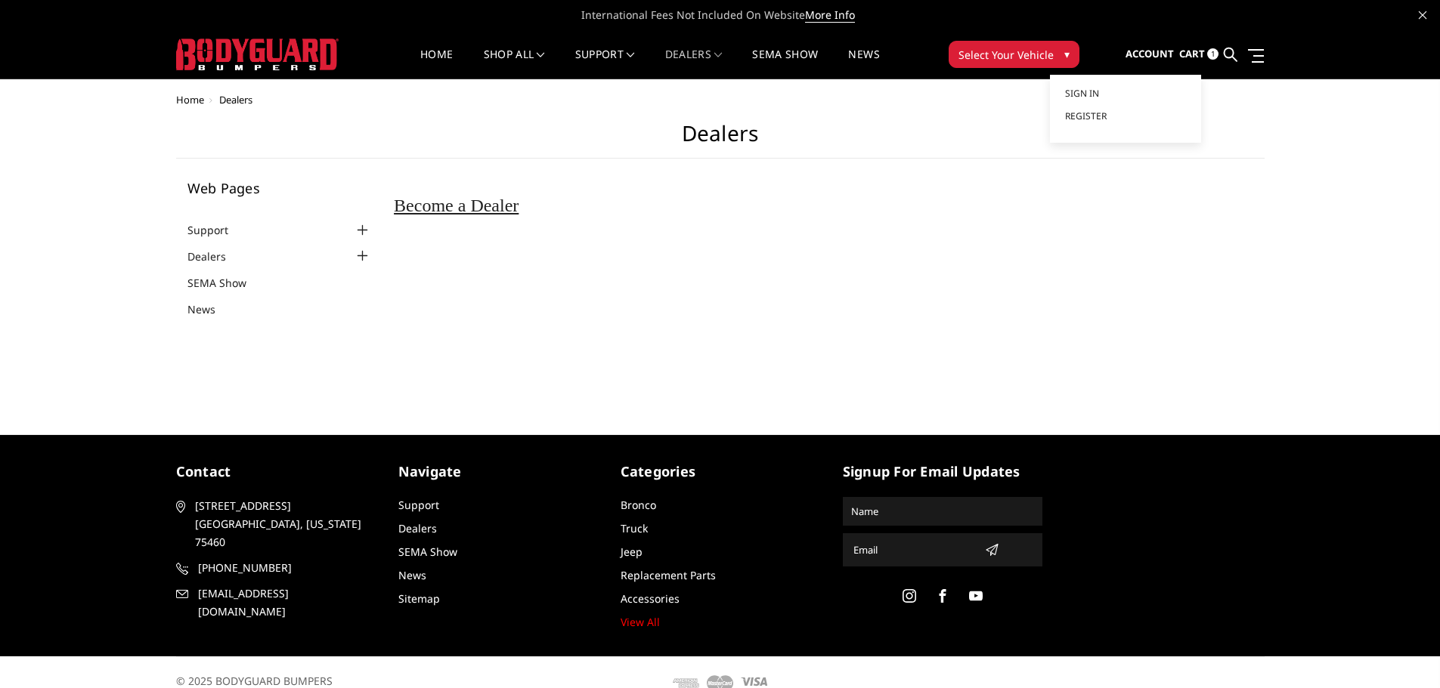
click at [1151, 53] on span "Account" at bounding box center [1149, 54] width 48 height 14
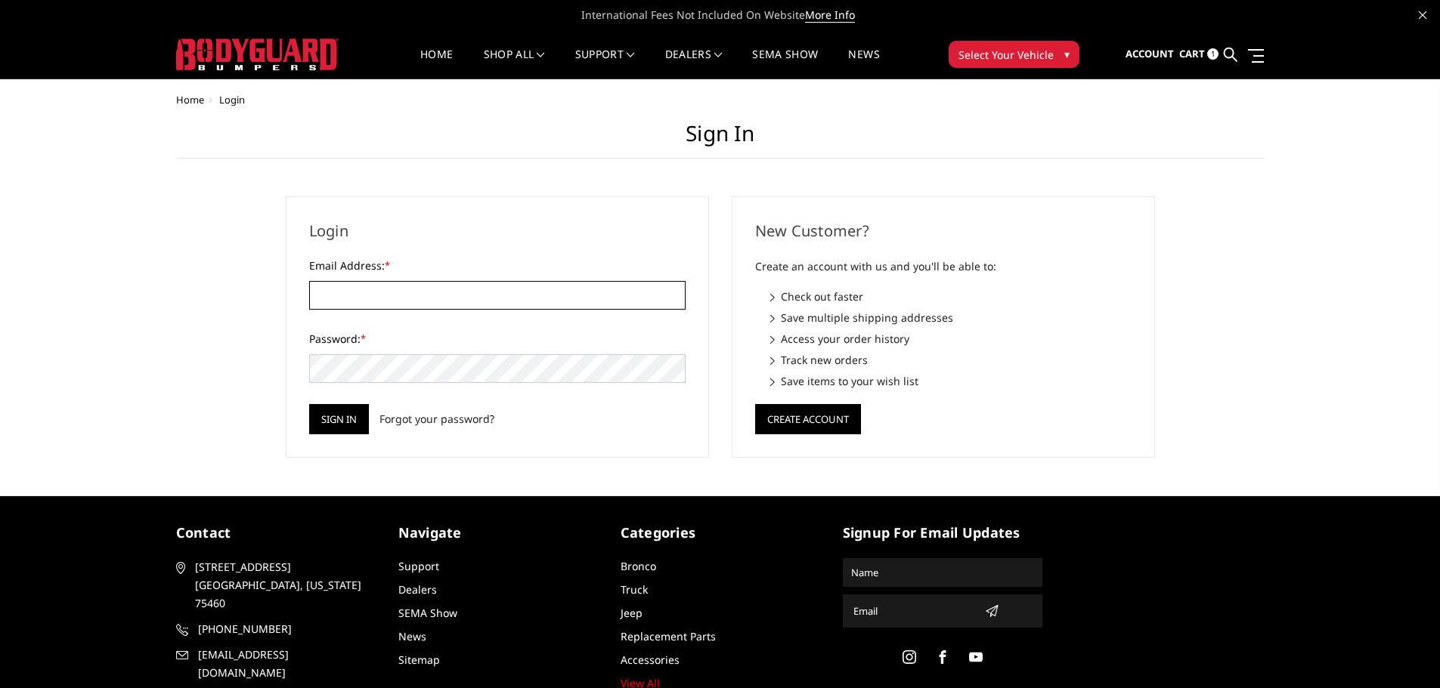
click at [395, 283] on input "Email Address: *" at bounding box center [497, 295] width 376 height 29
type input "[EMAIL_ADDRESS][DOMAIN_NAME]"
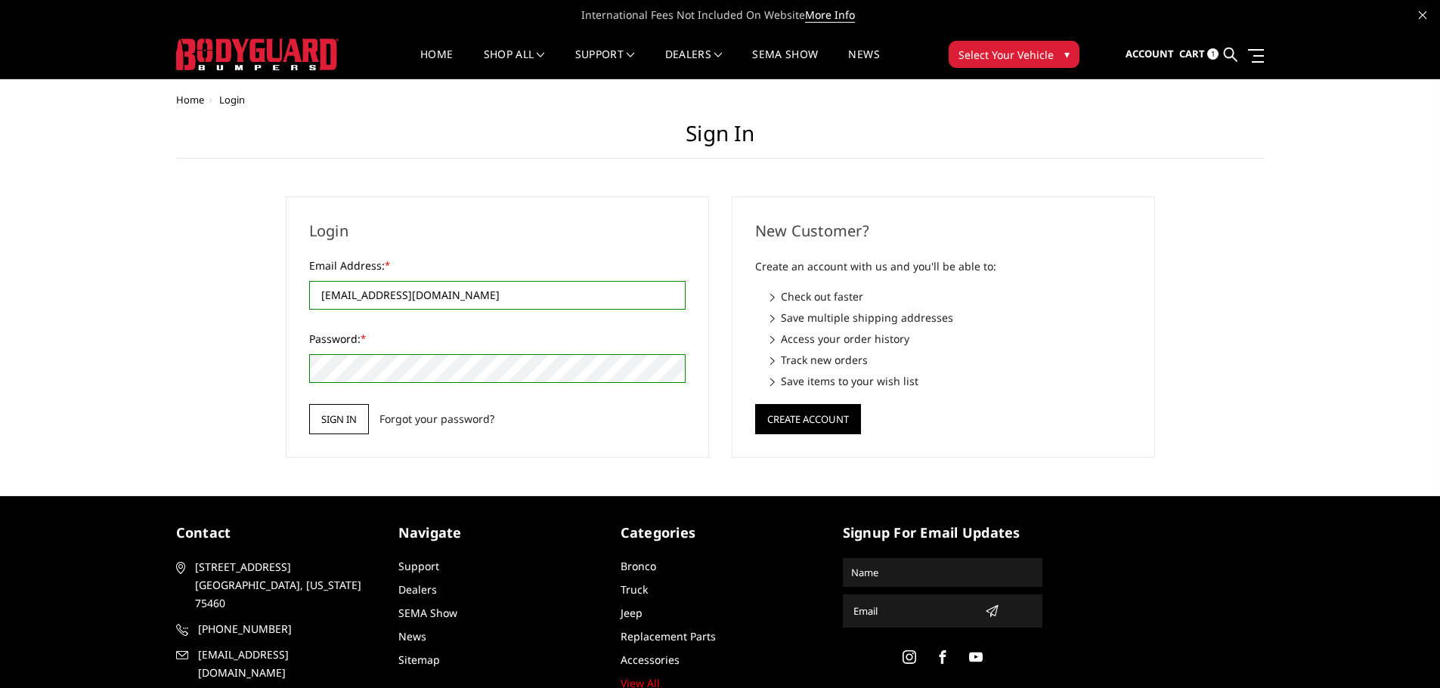
click at [356, 413] on input "Sign in" at bounding box center [339, 419] width 60 height 30
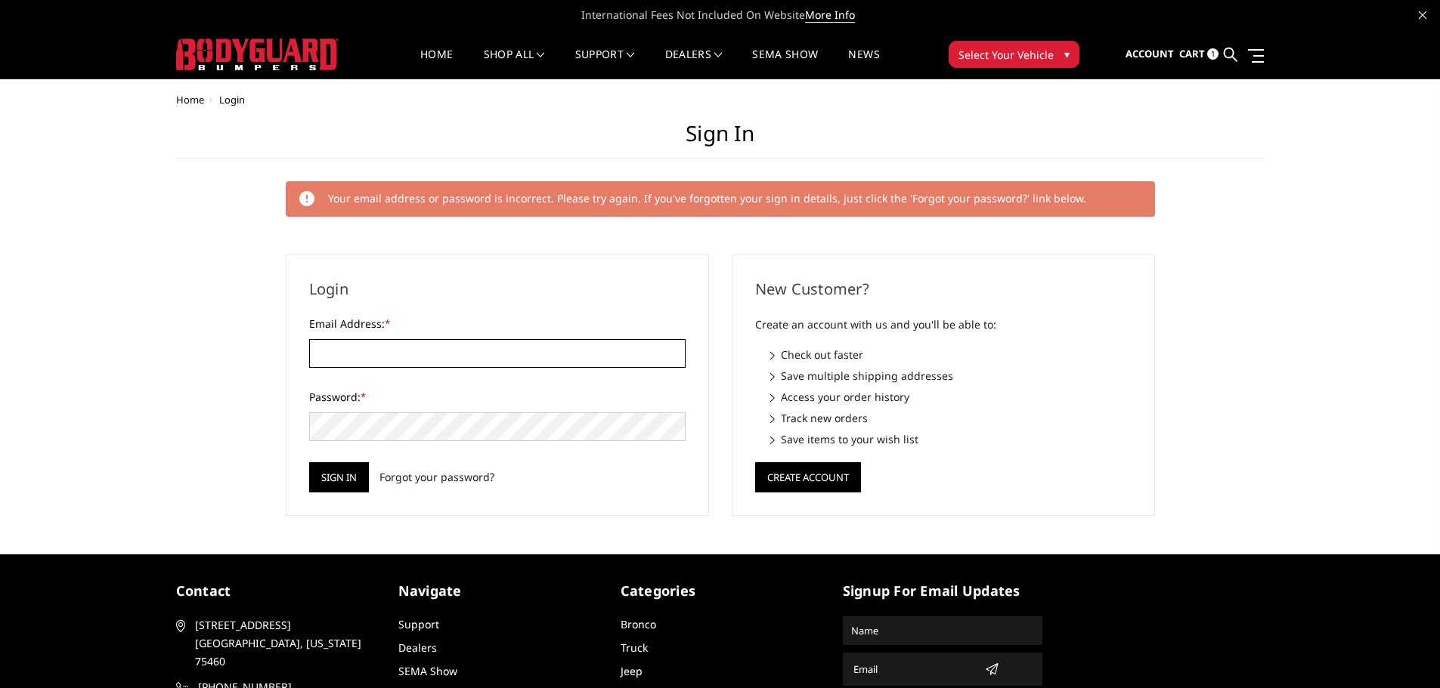
click at [407, 358] on input "Email Address: *" at bounding box center [497, 353] width 376 height 29
click at [435, 478] on link "Forgot your password?" at bounding box center [436, 477] width 115 height 16
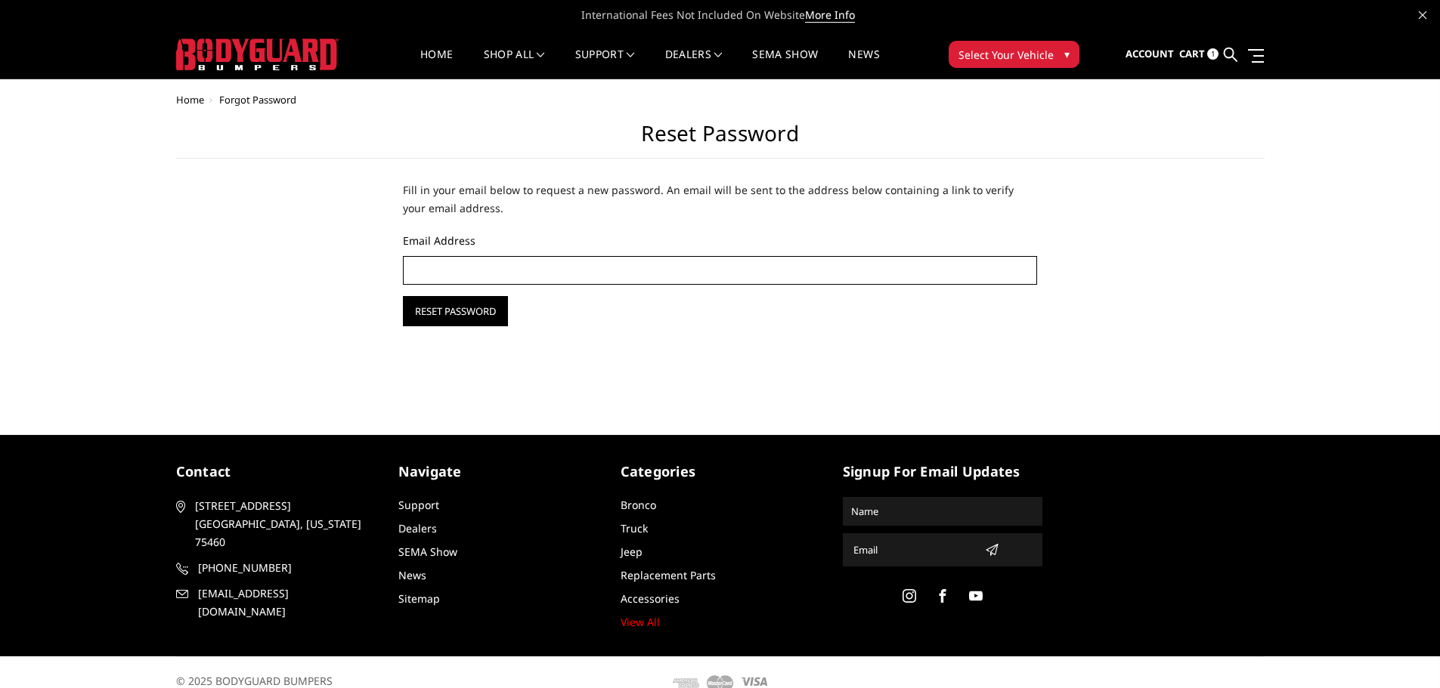
click at [490, 265] on input "Email Address" at bounding box center [720, 270] width 635 height 29
type input "randb2707@outlook.com"
click at [468, 324] on input "Reset Password" at bounding box center [455, 311] width 105 height 30
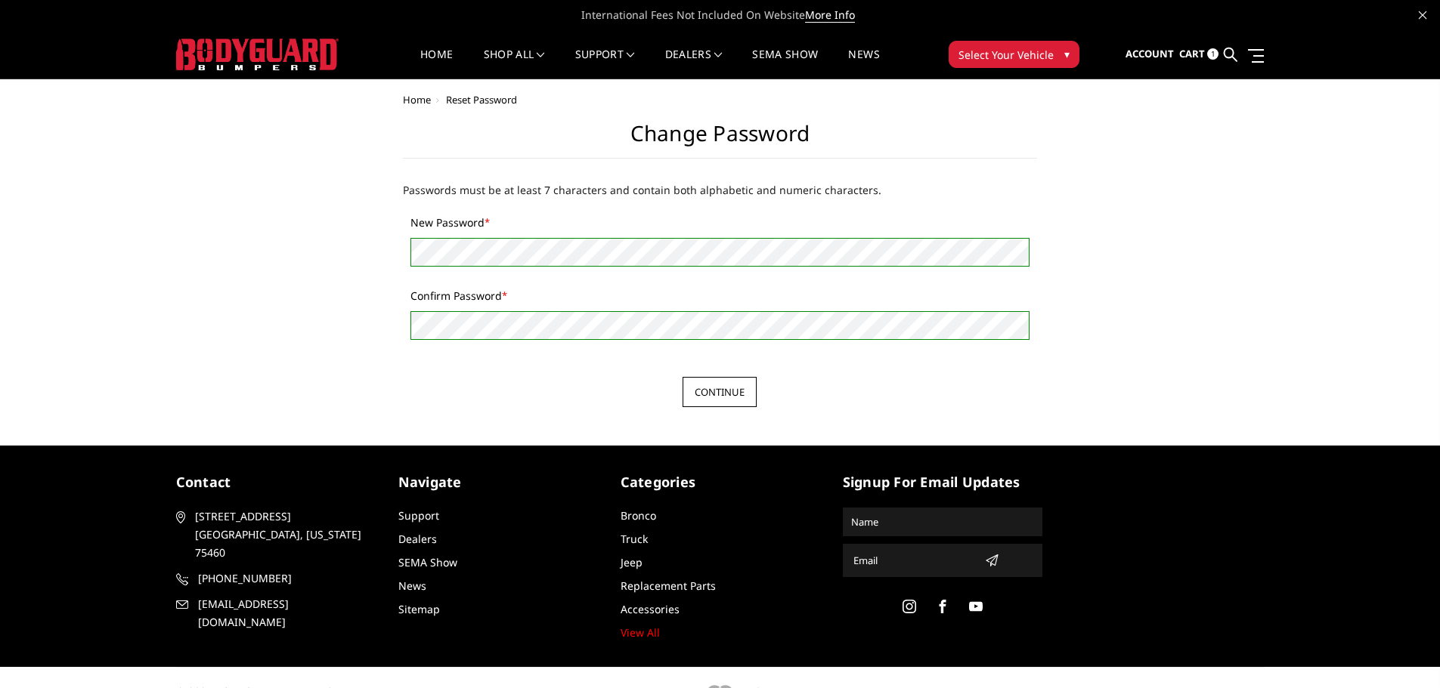
click at [706, 394] on input "Continue" at bounding box center [719, 392] width 74 height 30
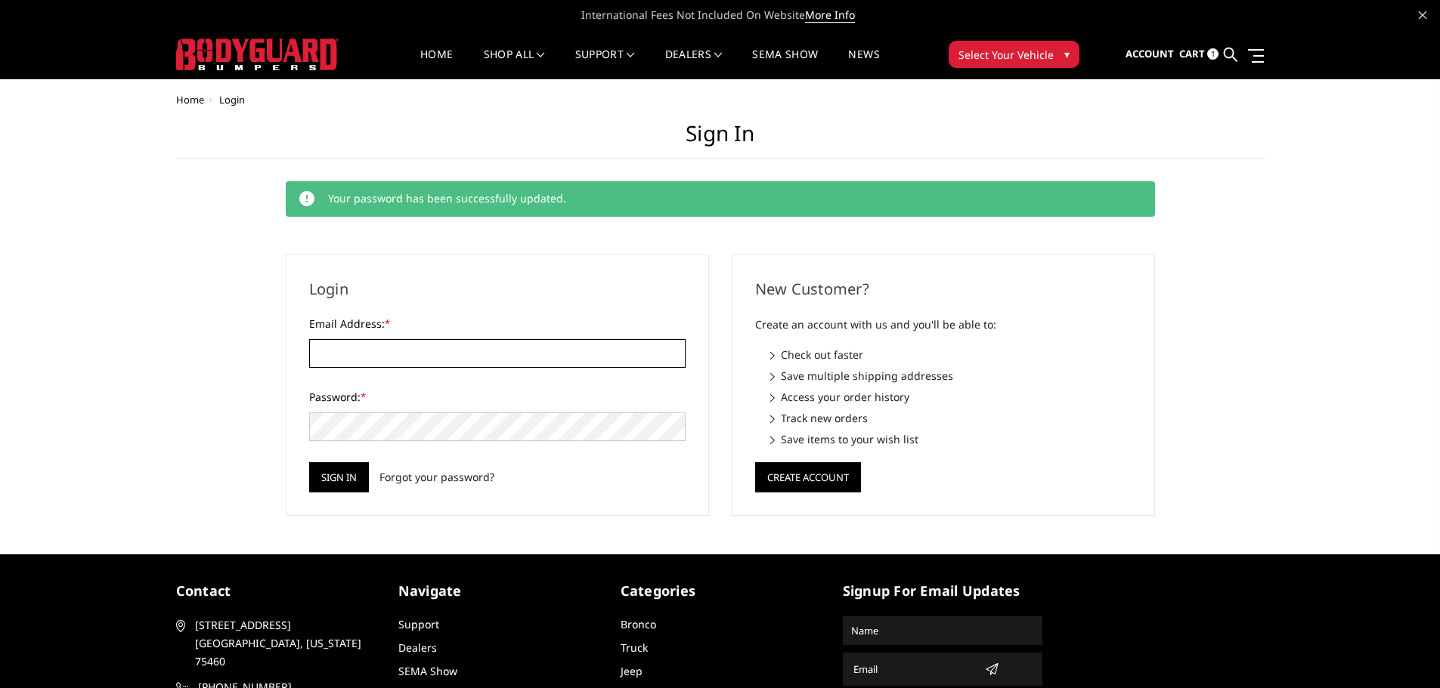
click at [390, 353] on input "Email Address: *" at bounding box center [497, 353] width 376 height 29
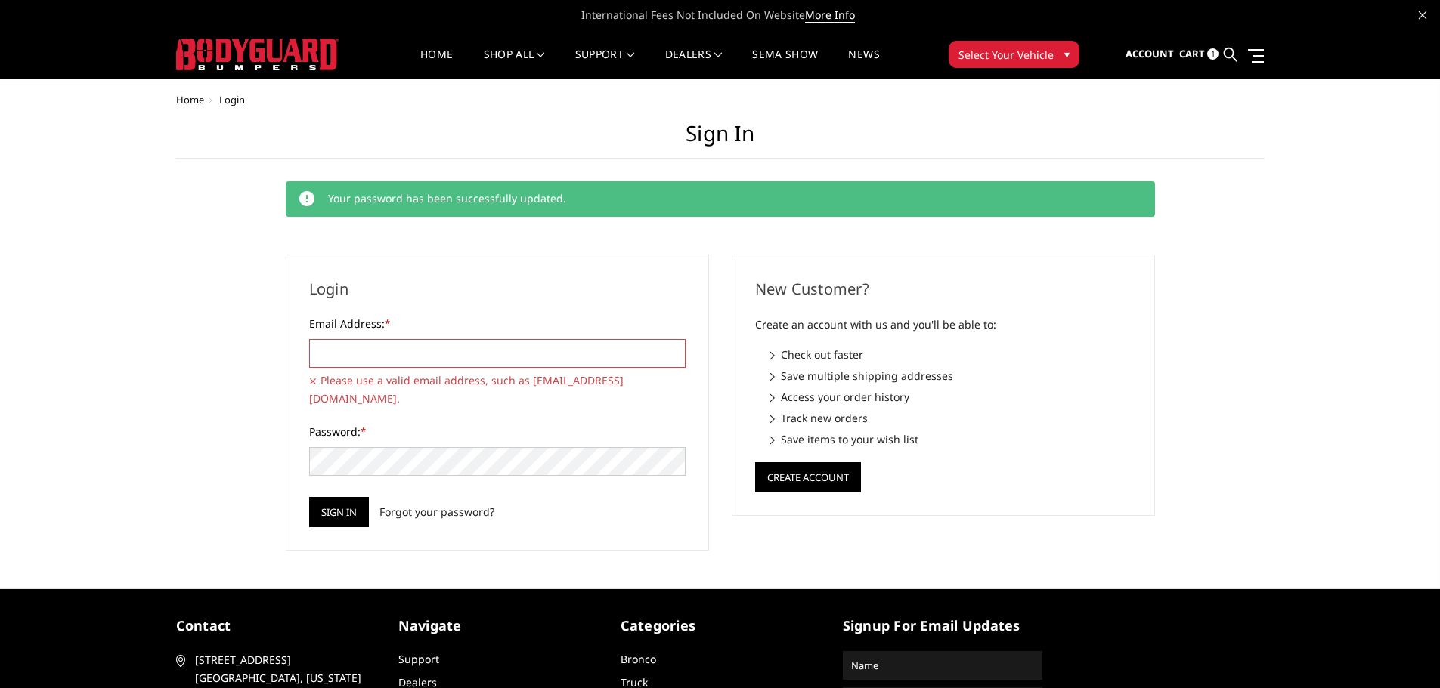
type input "[EMAIL_ADDRESS][DOMAIN_NAME]"
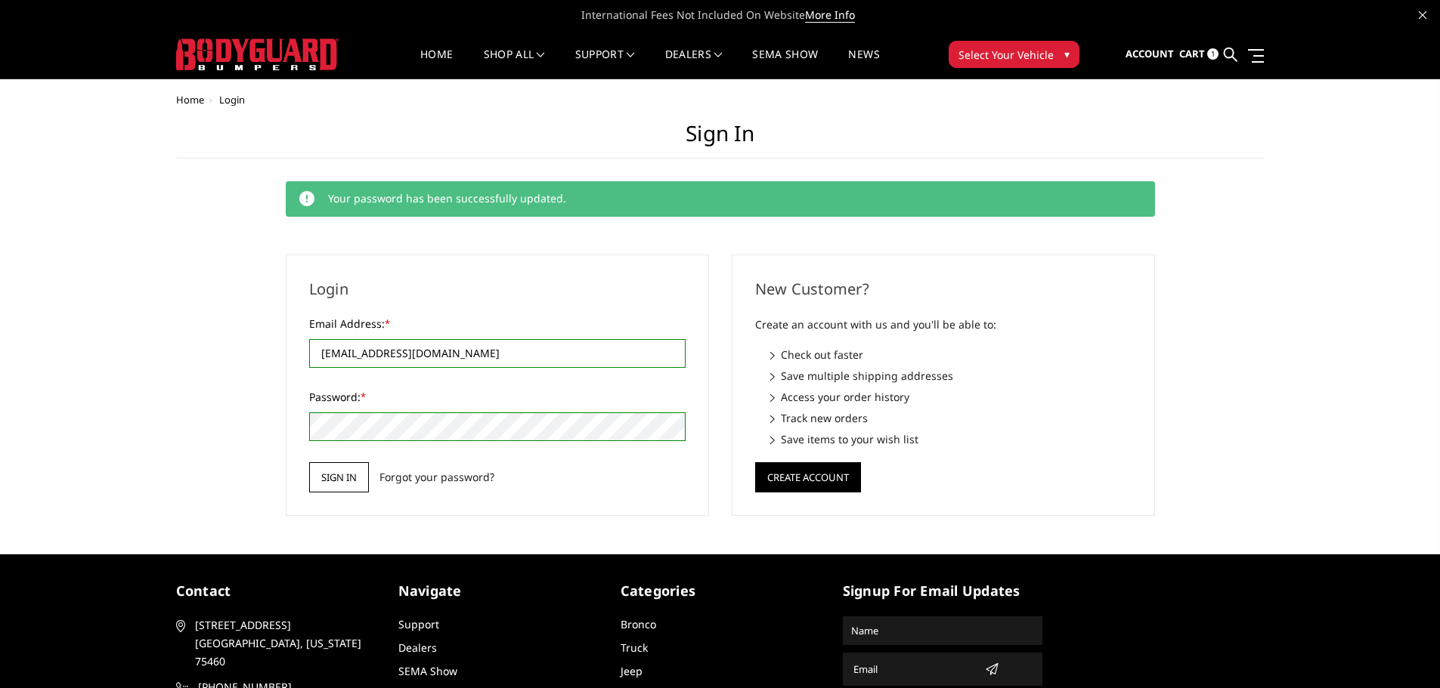
click at [350, 489] on input "Sign in" at bounding box center [339, 478] width 60 height 30
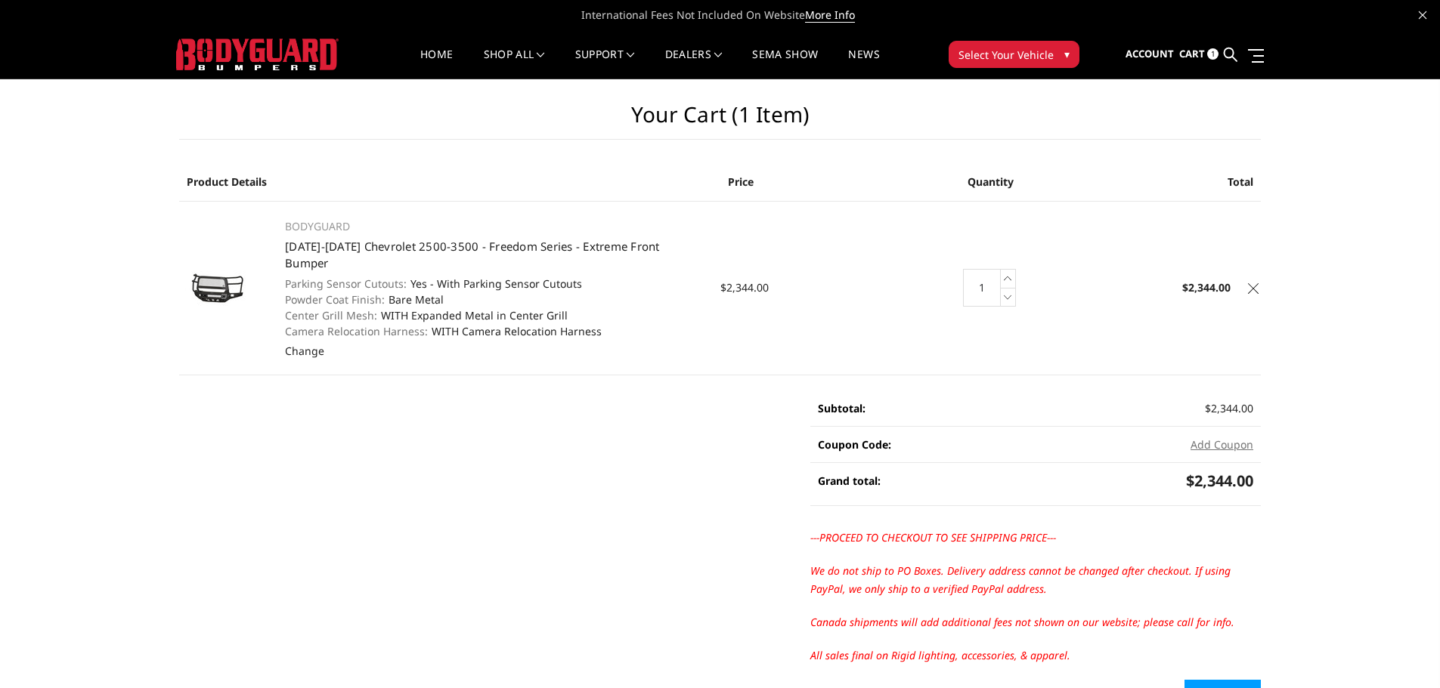
click at [224, 271] on img at bounding box center [217, 289] width 76 height 36
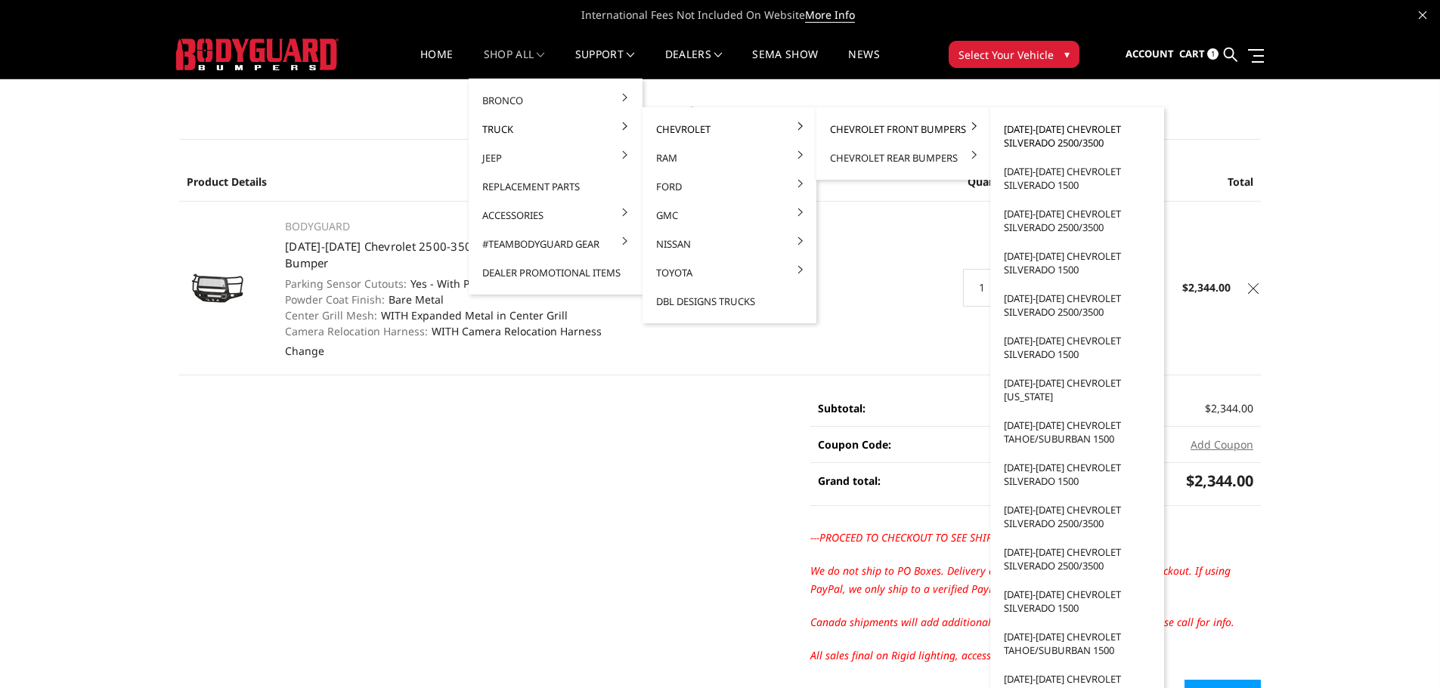
click at [1026, 137] on link "[DATE]-[DATE] Chevrolet Silverado 2500/3500" at bounding box center [1077, 136] width 162 height 42
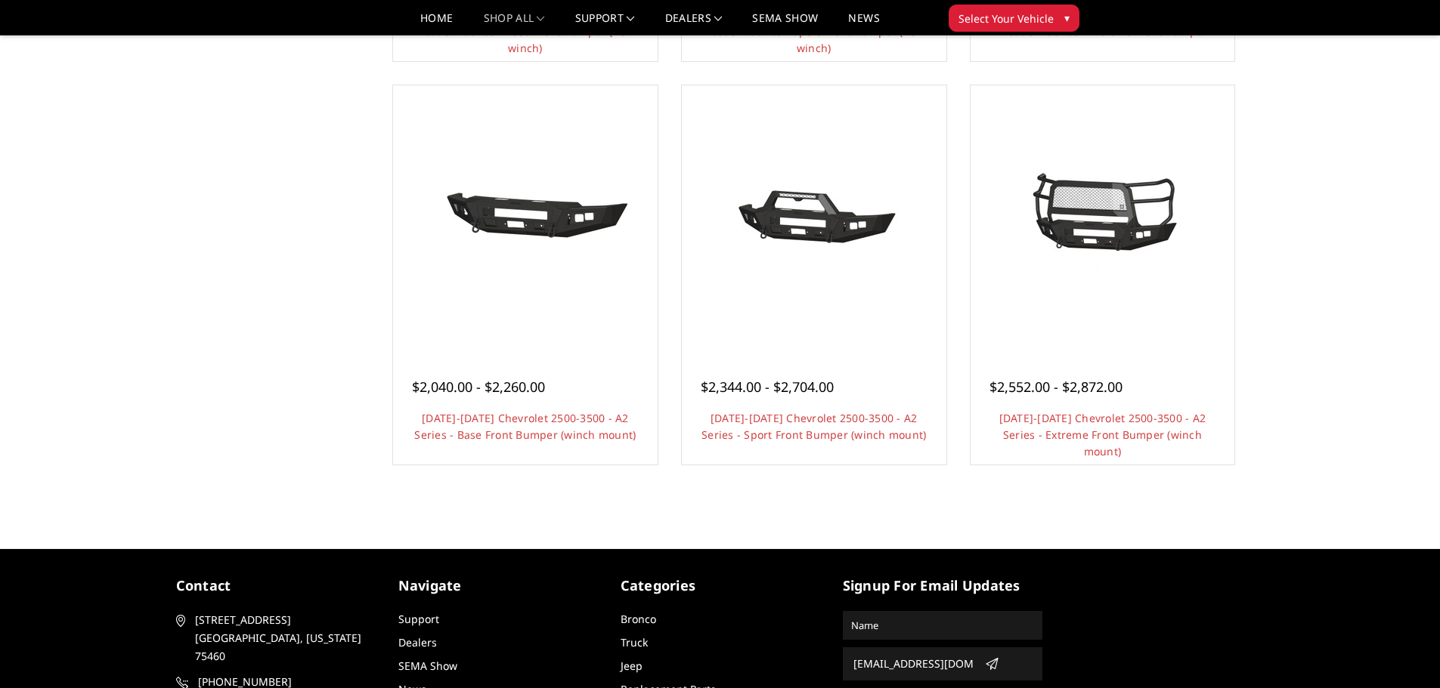
scroll to position [378, 0]
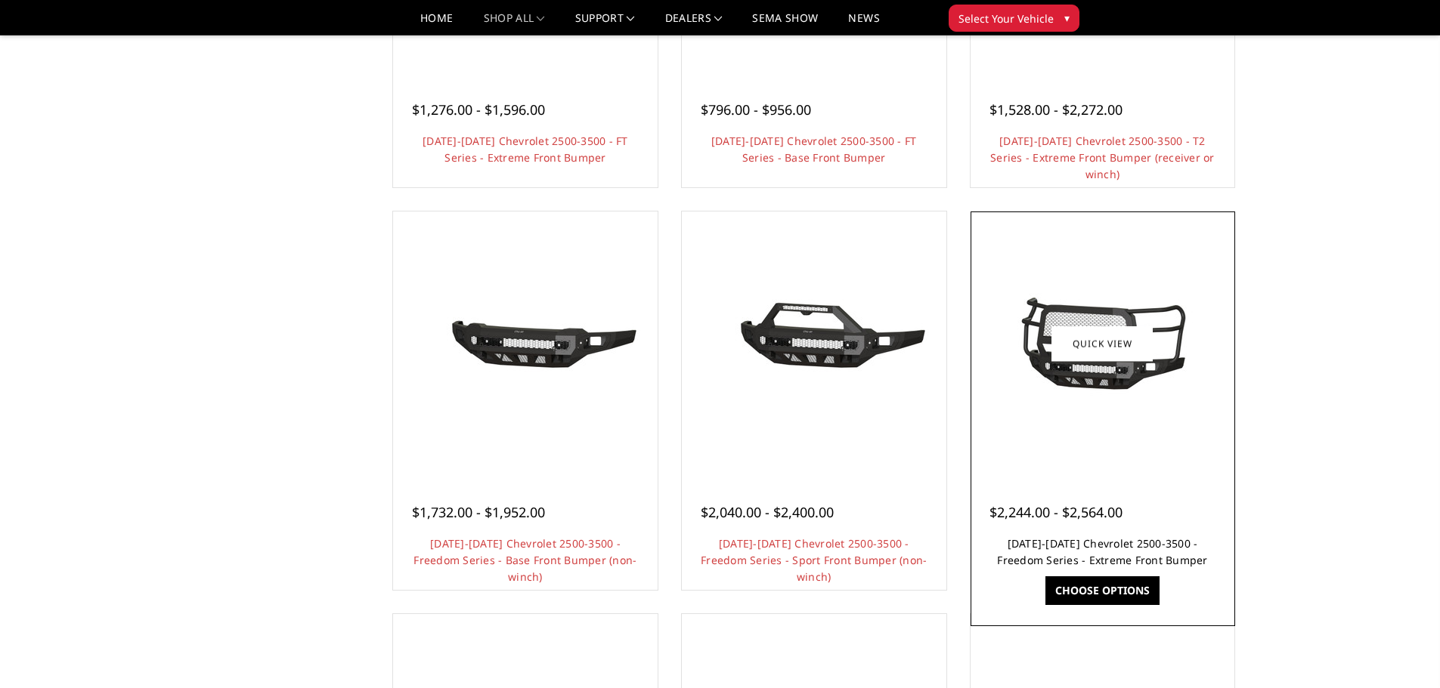
click at [1123, 537] on link "[DATE]-[DATE] Chevrolet 2500-3500 - Freedom Series - Extreme Front Bumper" at bounding box center [1102, 552] width 210 height 31
